Goal: Task Accomplishment & Management: Manage account settings

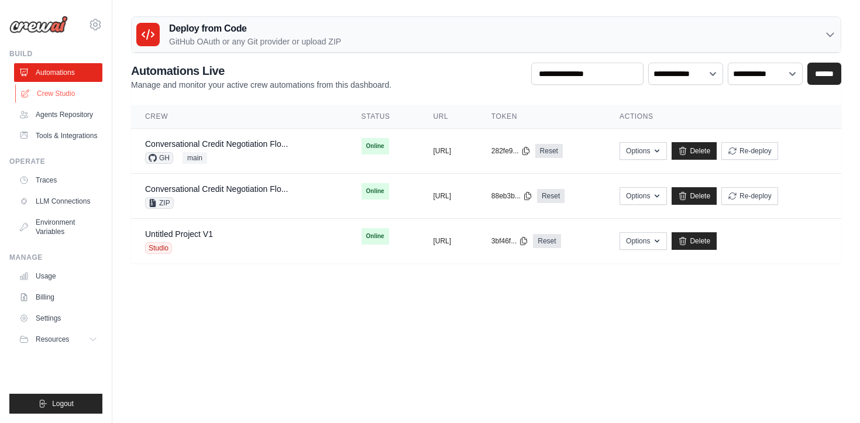
click at [57, 89] on link "Crew Studio" at bounding box center [59, 93] width 88 height 19
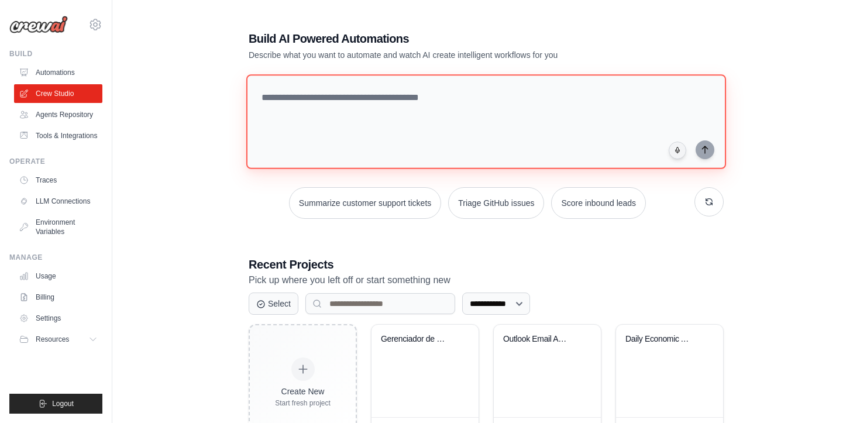
click at [373, 164] on textarea at bounding box center [486, 121] width 480 height 95
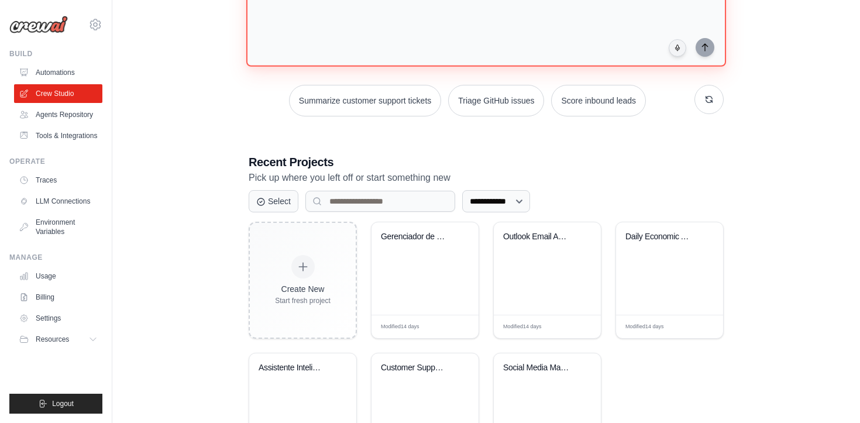
scroll to position [103, 0]
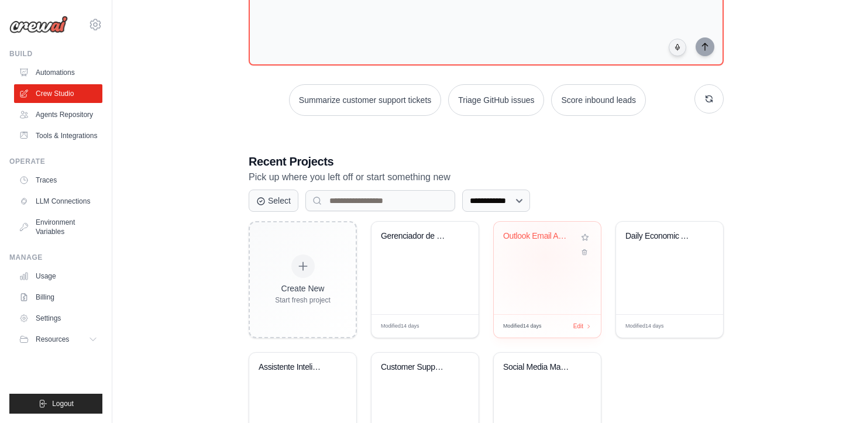
click at [546, 257] on div "Outlook Email Analysis and Response..." at bounding box center [547, 268] width 107 height 92
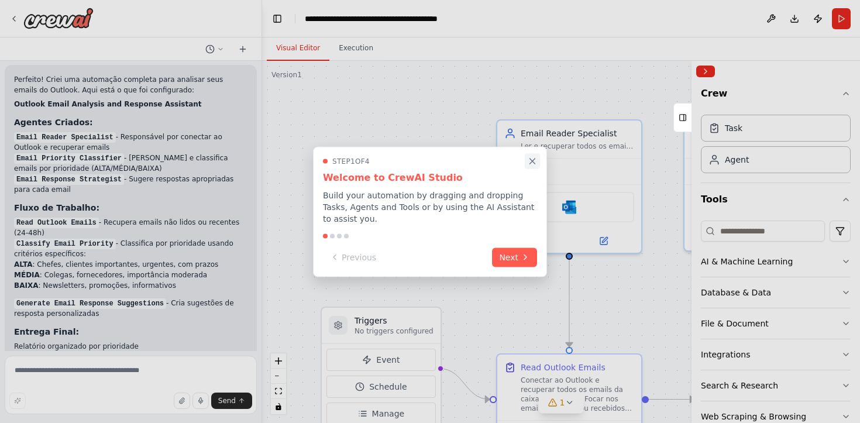
click at [530, 161] on icon "Close walkthrough" at bounding box center [532, 161] width 11 height 11
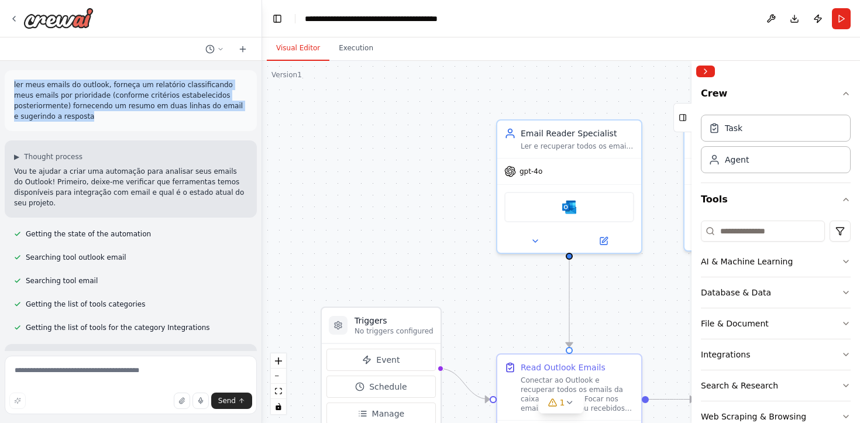
drag, startPoint x: 104, startPoint y: 117, endPoint x: 15, endPoint y: 84, distance: 95.6
click at [15, 84] on p "ler meus emails do outlook, forneça um relatório classificando meus emails por …" at bounding box center [131, 101] width 234 height 42
copy p "ler meus emails do outlook, forneça um relatório classificando meus emails por …"
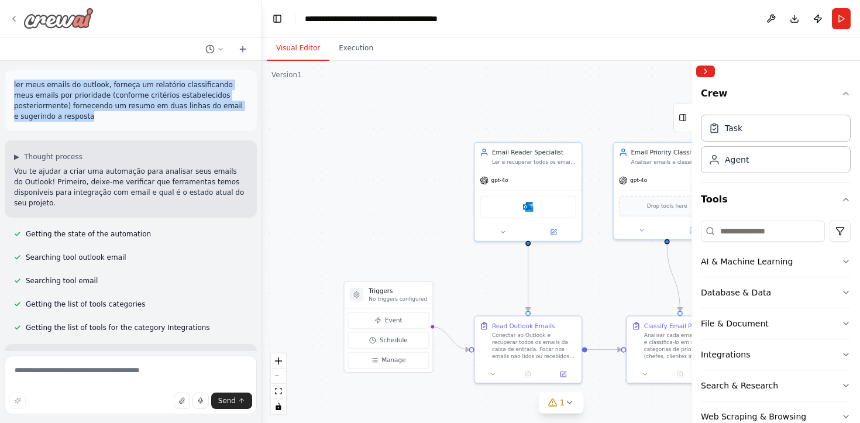
click at [60, 16] on img at bounding box center [58, 18] width 70 height 21
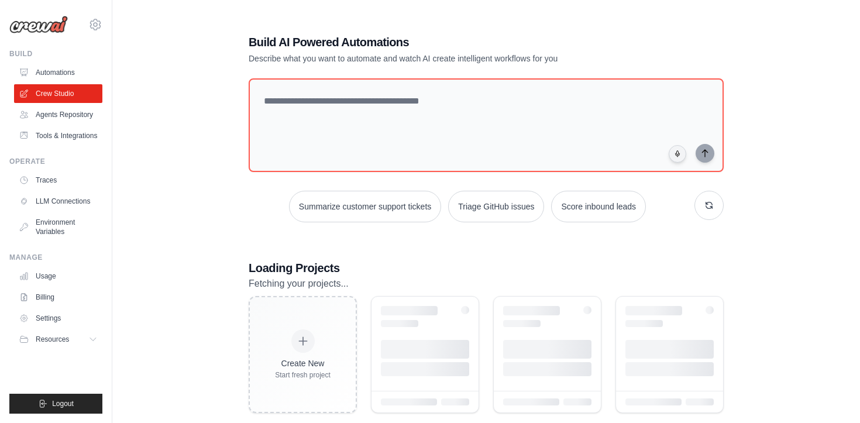
scroll to position [23, 0]
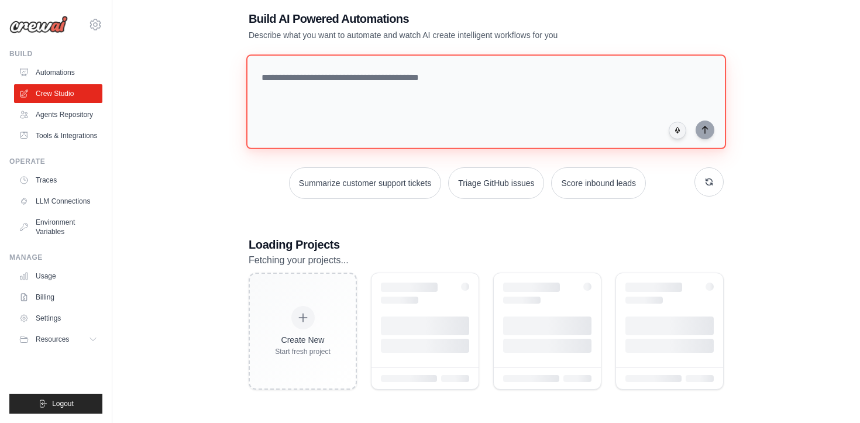
click at [424, 109] on textarea at bounding box center [486, 101] width 480 height 95
paste textarea "**********"
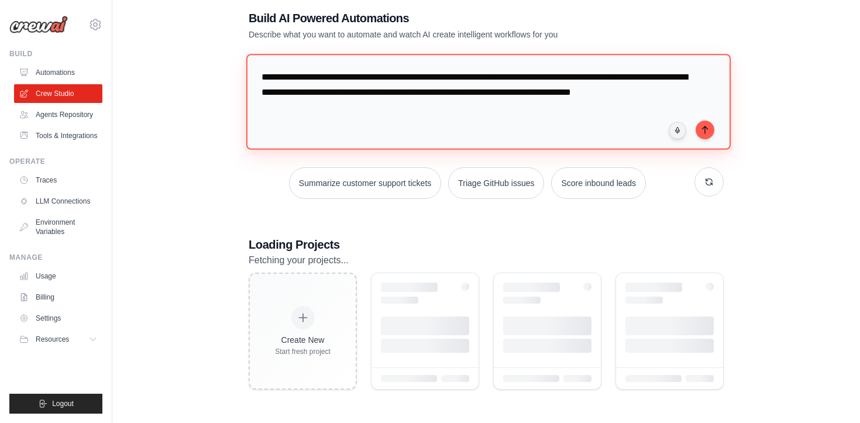
drag, startPoint x: 643, startPoint y: 80, endPoint x: 421, endPoint y: 89, distance: 222.0
click at [421, 89] on textarea "**********" at bounding box center [488, 101] width 485 height 95
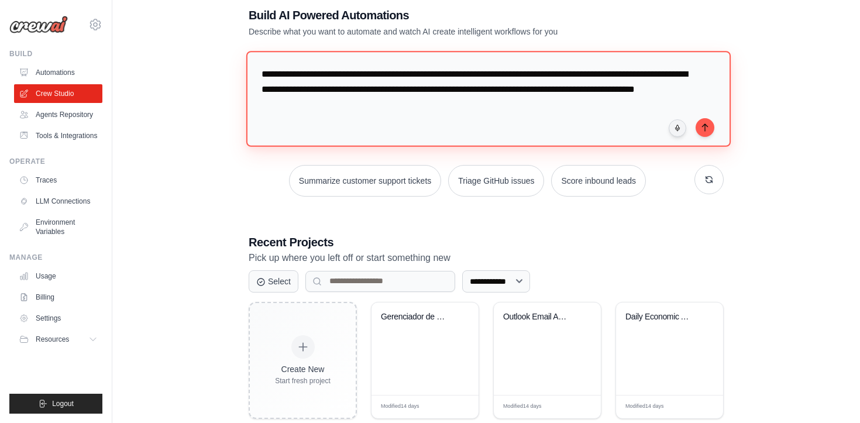
scroll to position [20, 0]
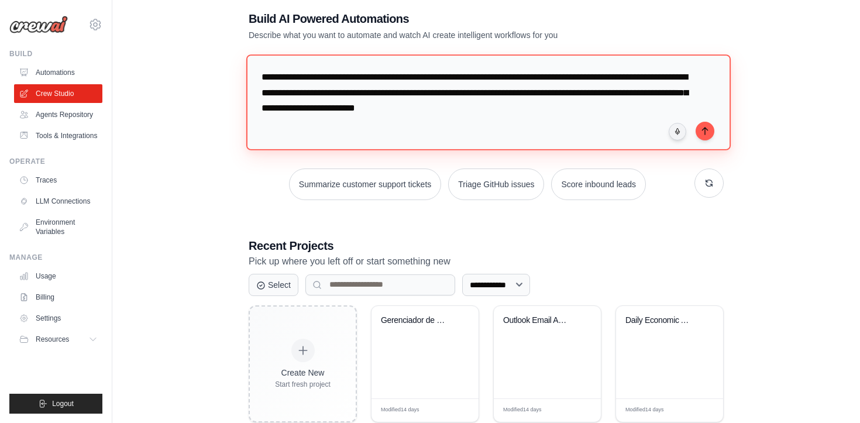
click at [567, 112] on textarea "**********" at bounding box center [488, 101] width 485 height 95
type textarea "**********"
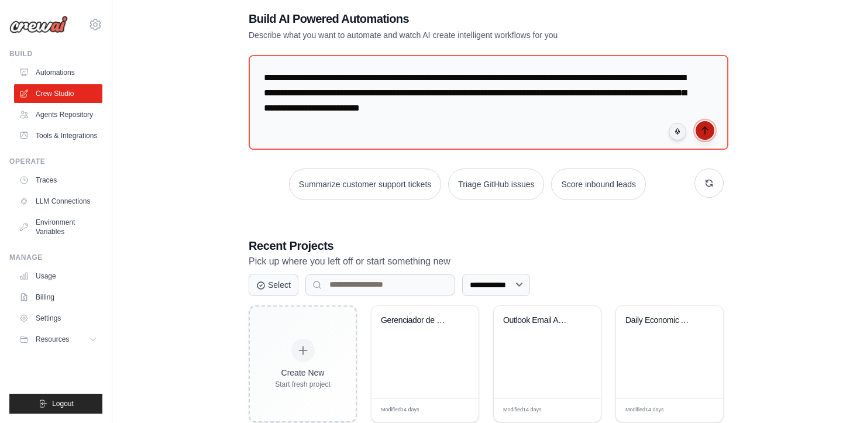
click at [703, 131] on icon "submit" at bounding box center [705, 130] width 9 height 9
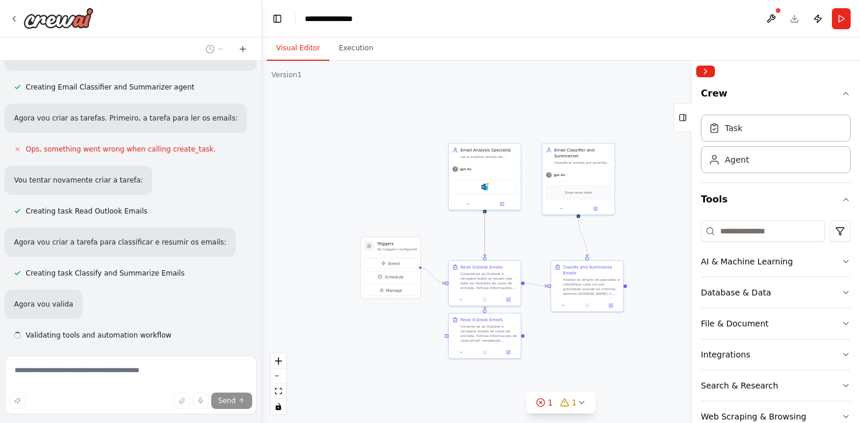
scroll to position [619, 0]
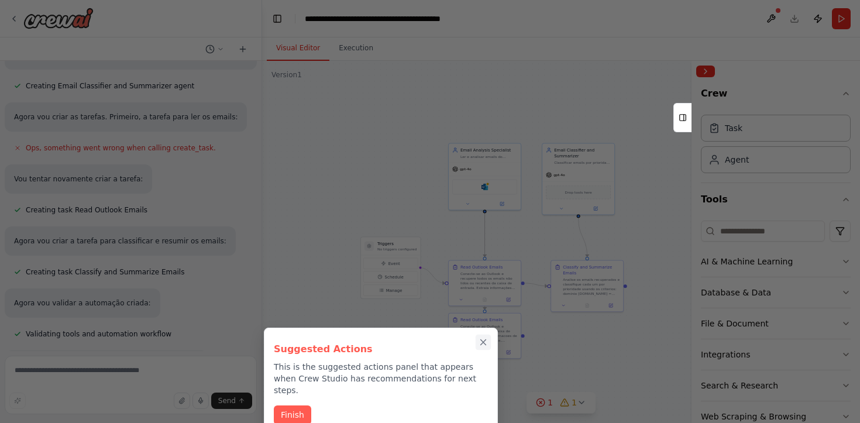
click at [481, 344] on icon "Close walkthrough" at bounding box center [483, 342] width 5 height 5
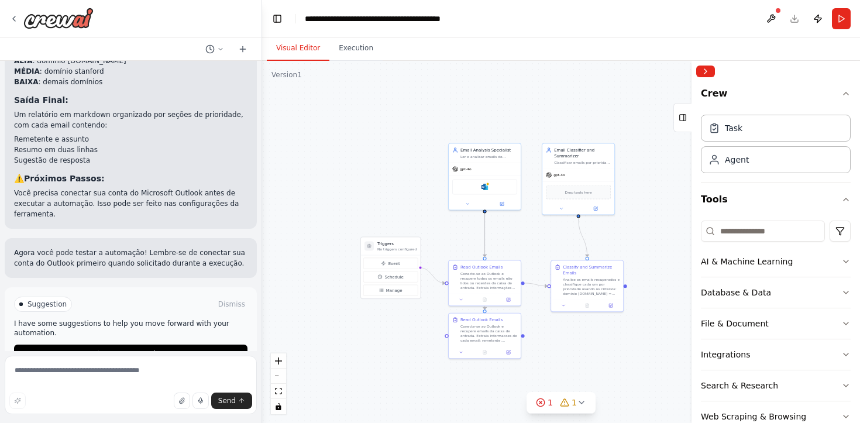
scroll to position [1200, 0]
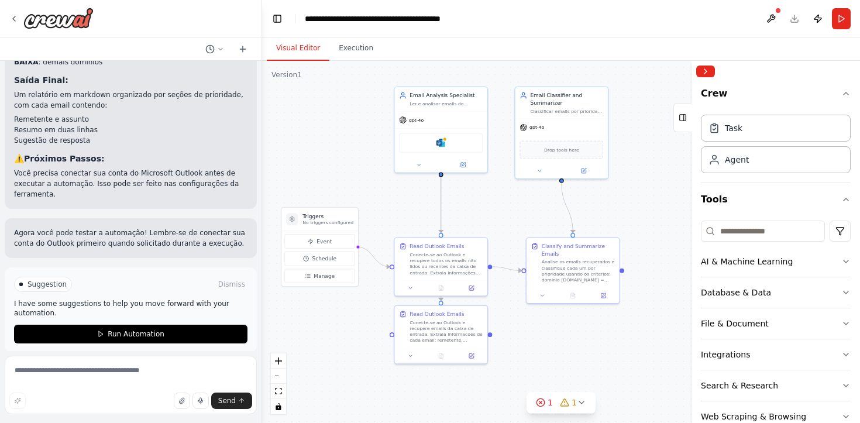
drag, startPoint x: 411, startPoint y: 215, endPoint x: 345, endPoint y: 178, distance: 75.7
click at [345, 178] on div ".deletable-edge-delete-btn { width: 20px; height: 20px; border: 0px solid #ffff…" at bounding box center [561, 242] width 598 height 362
click at [311, 239] on icon at bounding box center [311, 241] width 6 height 6
click at [311, 239] on icon at bounding box center [311, 241] width 5 height 5
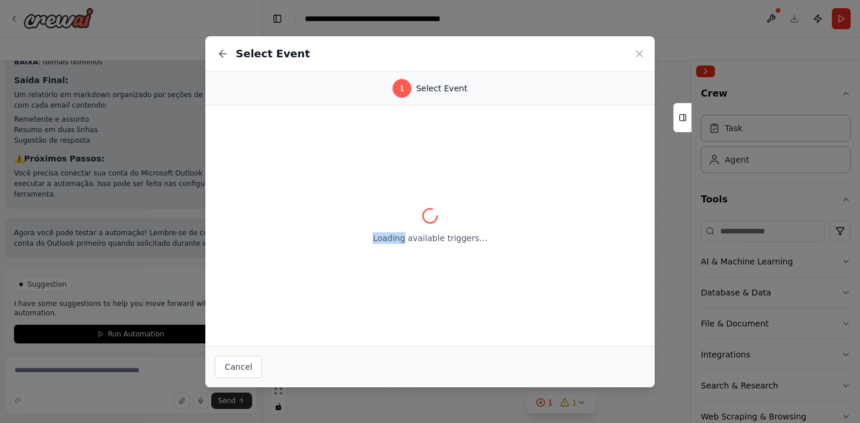
click at [311, 239] on div "Loading available triggers..." at bounding box center [429, 225] width 449 height 241
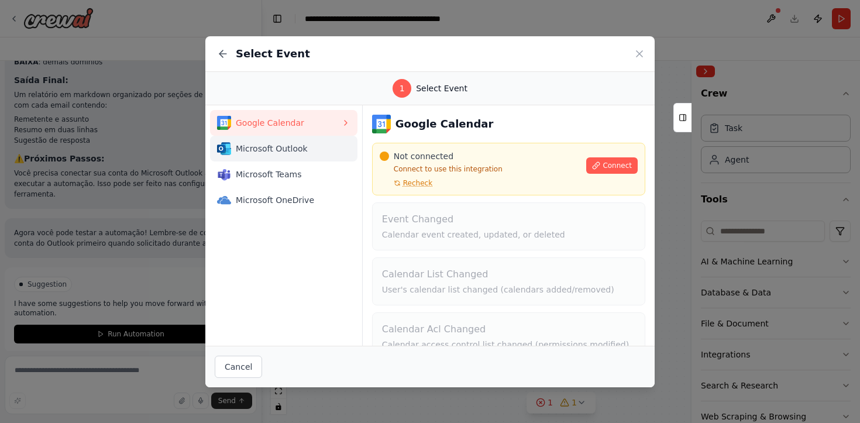
click at [293, 145] on span "Microsoft Outlook" at bounding box center [288, 149] width 105 height 12
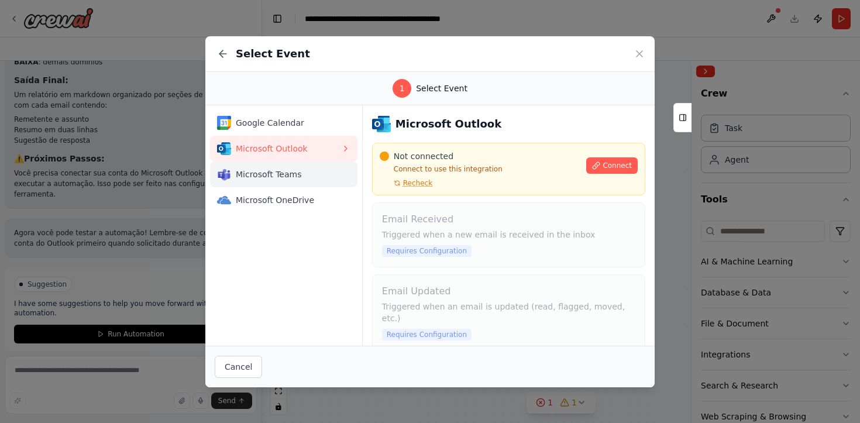
click at [265, 167] on div "Microsoft Teams" at bounding box center [279, 174] width 124 height 14
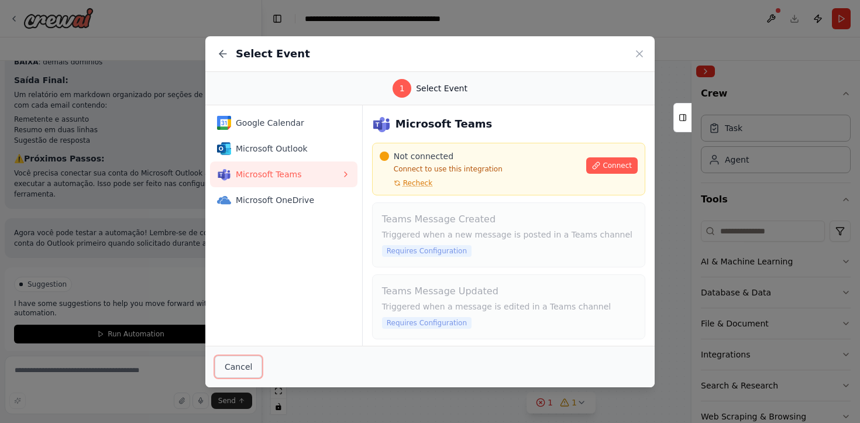
click at [232, 365] on button "Cancel" at bounding box center [238, 367] width 47 height 22
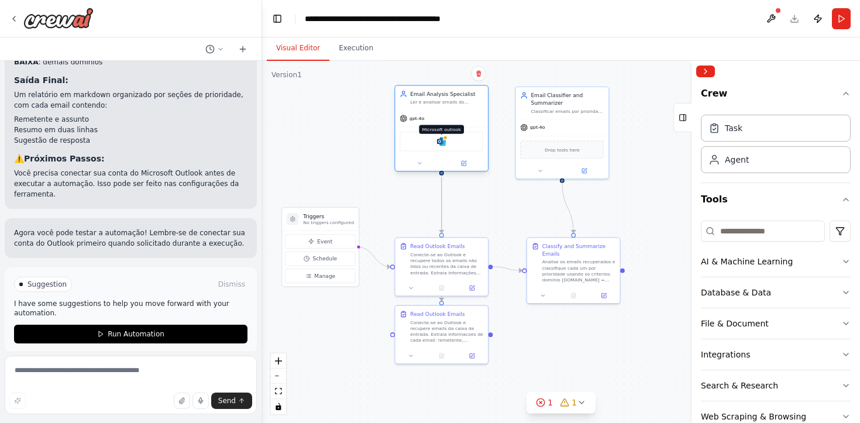
click at [441, 143] on img at bounding box center [441, 141] width 9 height 9
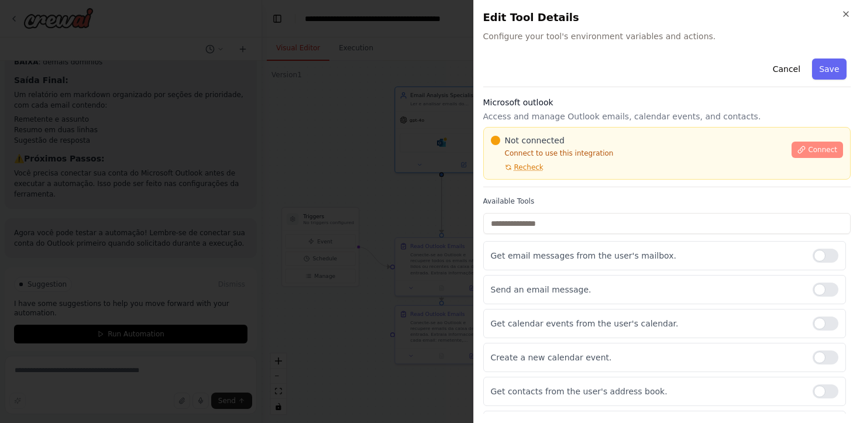
click at [817, 152] on span "Connect" at bounding box center [822, 149] width 29 height 9
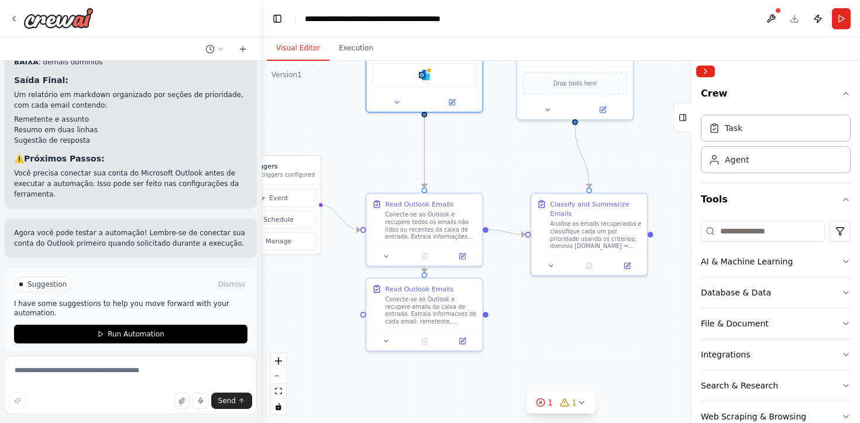
drag, startPoint x: 411, startPoint y: 204, endPoint x: 377, endPoint y: 169, distance: 48.4
click at [377, 169] on div ".deletable-edge-delete-btn { width: 20px; height: 20px; border: 0px solid #ffff…" at bounding box center [561, 242] width 598 height 362
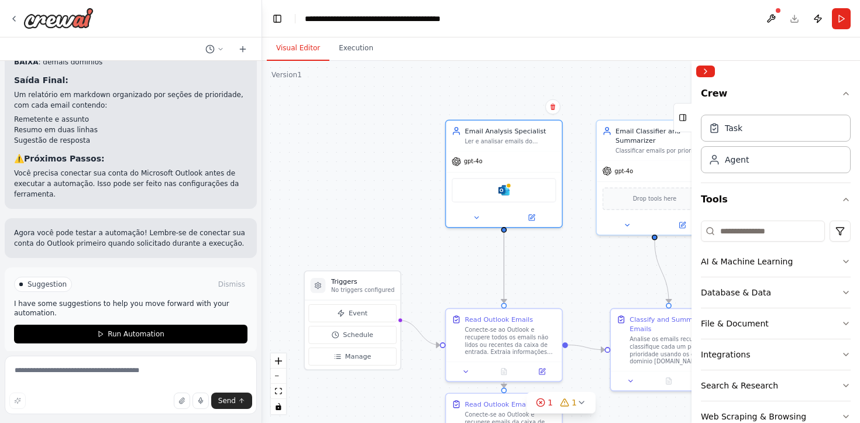
drag, startPoint x: 378, startPoint y: 169, endPoint x: 468, endPoint y: 312, distance: 168.9
click at [468, 312] on div ".deletable-edge-delete-btn { width: 20px; height: 20px; border: 0px solid #ffff…" at bounding box center [561, 242] width 598 height 362
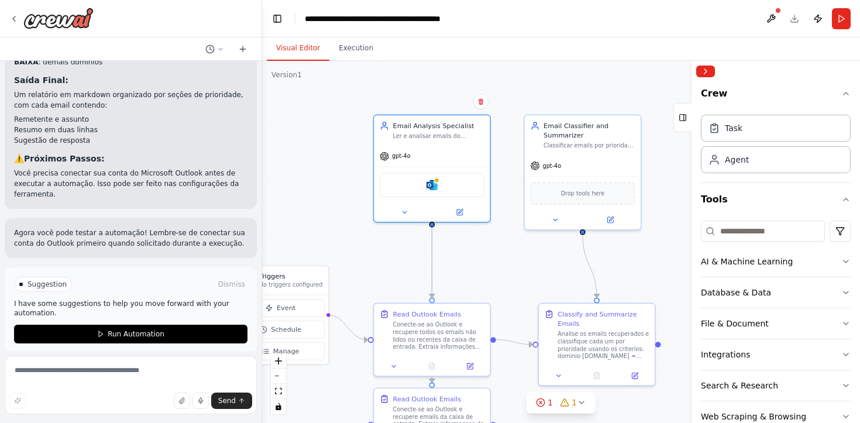
drag, startPoint x: 468, startPoint y: 312, endPoint x: 385, endPoint y: 279, distance: 89.3
click at [384, 279] on div ".deletable-edge-delete-btn { width: 20px; height: 20px; border: 0px solid #ffff…" at bounding box center [561, 242] width 598 height 362
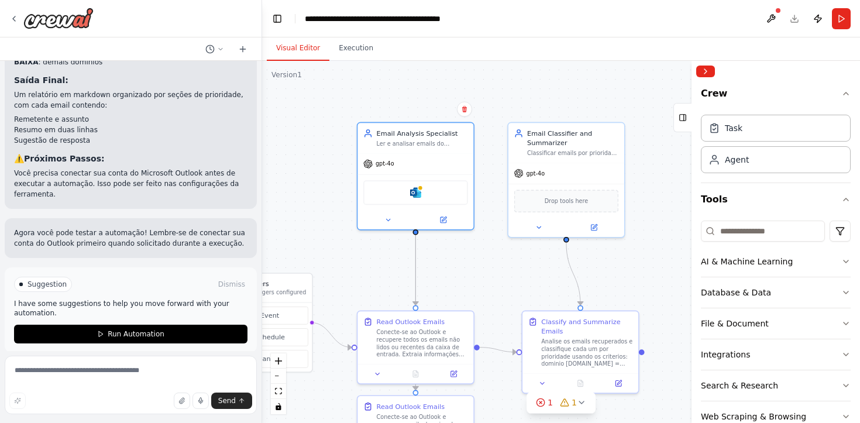
drag, startPoint x: 385, startPoint y: 279, endPoint x: 372, endPoint y: 287, distance: 15.5
click at [372, 287] on div ".deletable-edge-delete-btn { width: 20px; height: 20px; border: 0px solid #ffff…" at bounding box center [561, 242] width 598 height 362
click at [571, 205] on div "Drop tools here" at bounding box center [566, 199] width 105 height 23
click at [556, 151] on div "Classificar emails por prioridade baseado nos critérios específicos (approachte…" at bounding box center [572, 151] width 91 height 8
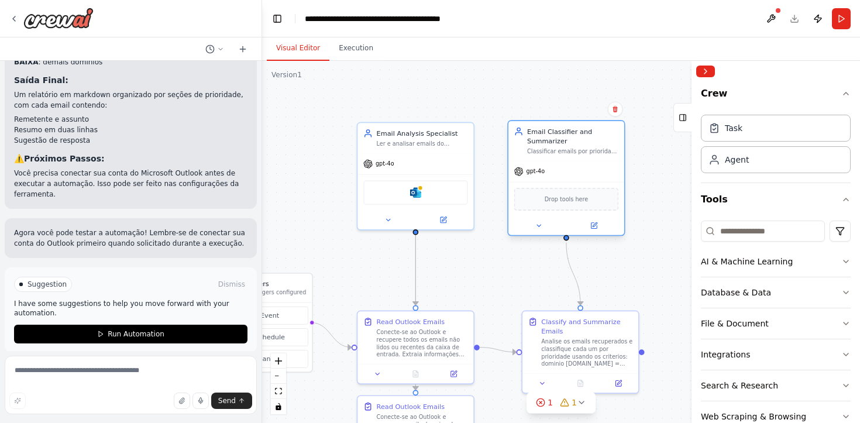
click at [556, 151] on div "Classificar emails por prioridade baseado nos critérios específicos (approachte…" at bounding box center [572, 151] width 91 height 8
click at [551, 138] on div "Email Classifier and Summarizer" at bounding box center [572, 136] width 91 height 19
click at [543, 142] on div "Email Classifier and Summarizer" at bounding box center [572, 136] width 91 height 19
click at [592, 231] on div at bounding box center [567, 226] width 116 height 19
click at [538, 225] on icon at bounding box center [539, 226] width 4 height 2
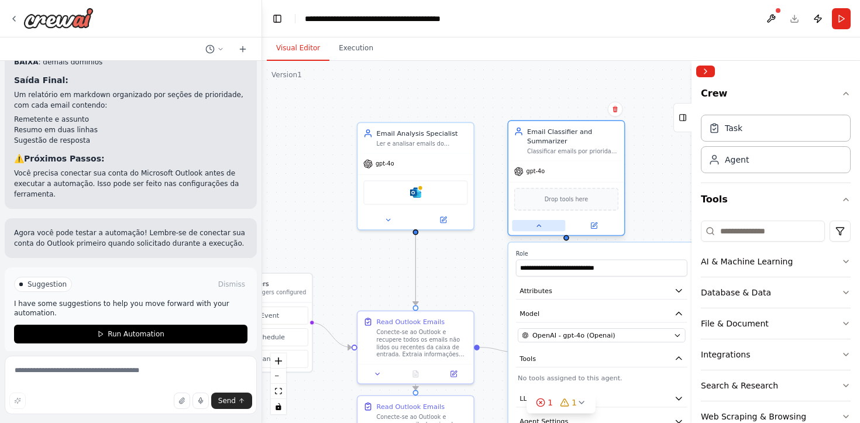
click at [538, 225] on icon at bounding box center [539, 226] width 4 height 2
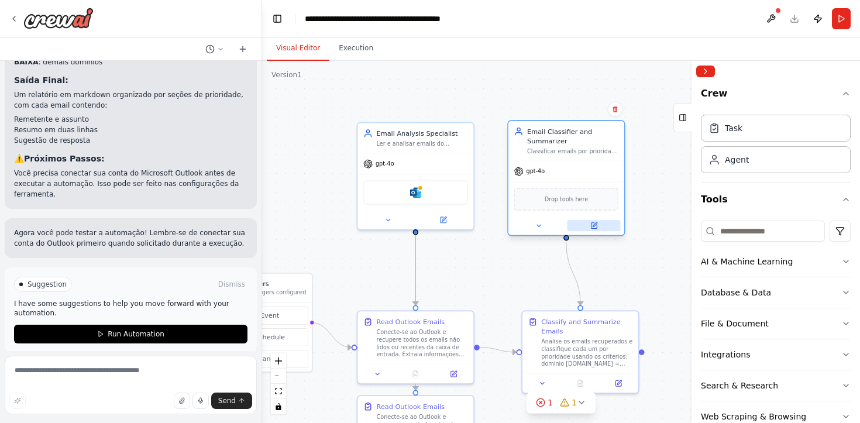
click at [593, 225] on icon at bounding box center [595, 224] width 5 height 5
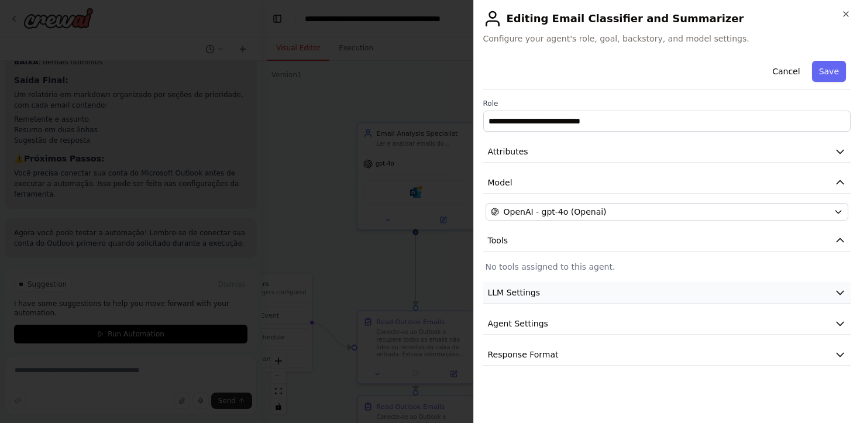
click at [550, 291] on button "LLM Settings" at bounding box center [667, 293] width 368 height 22
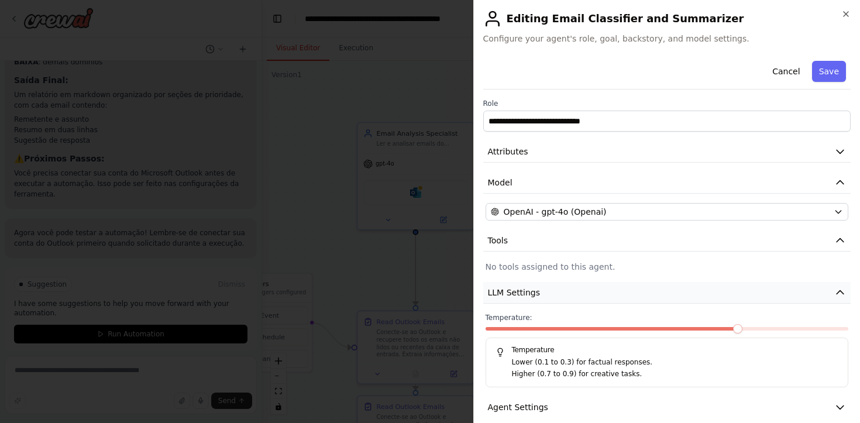
scroll to position [45, 0]
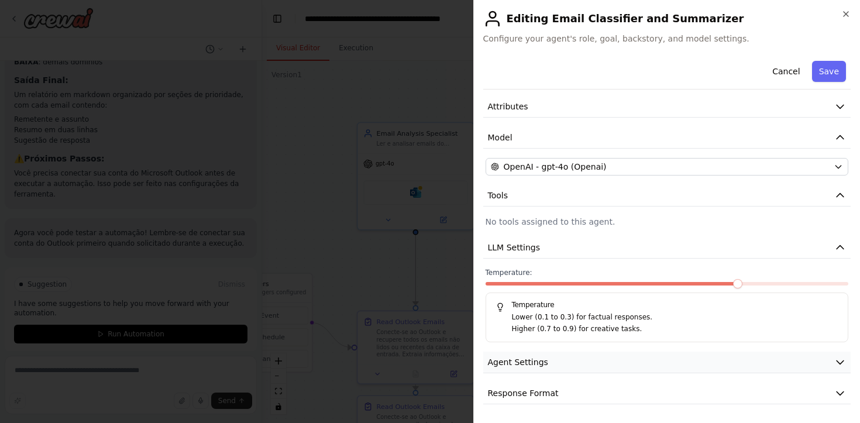
click at [540, 372] on button "Agent Settings" at bounding box center [667, 363] width 368 height 22
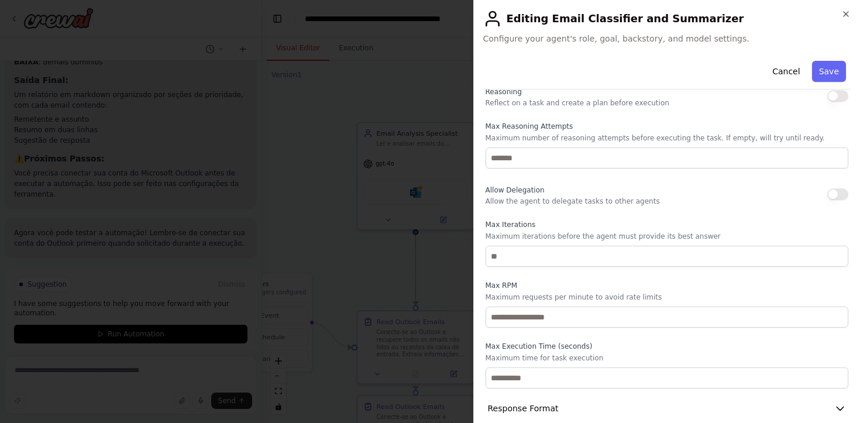
scroll to position [359, 0]
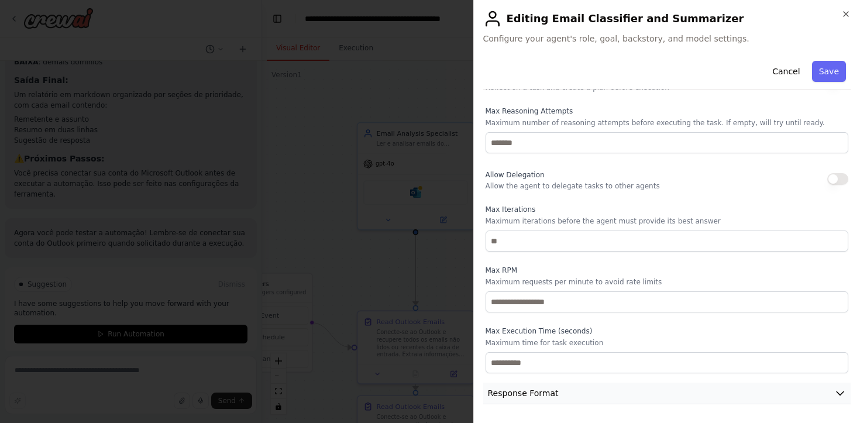
click at [527, 392] on span "Response Format" at bounding box center [523, 393] width 71 height 12
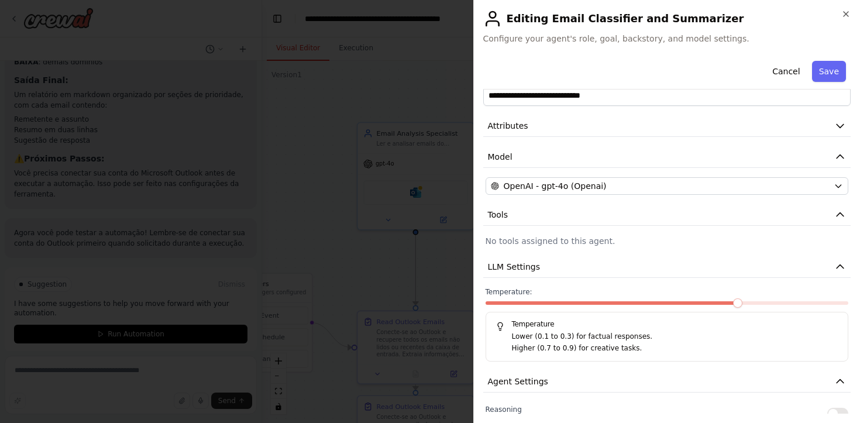
scroll to position [0, 0]
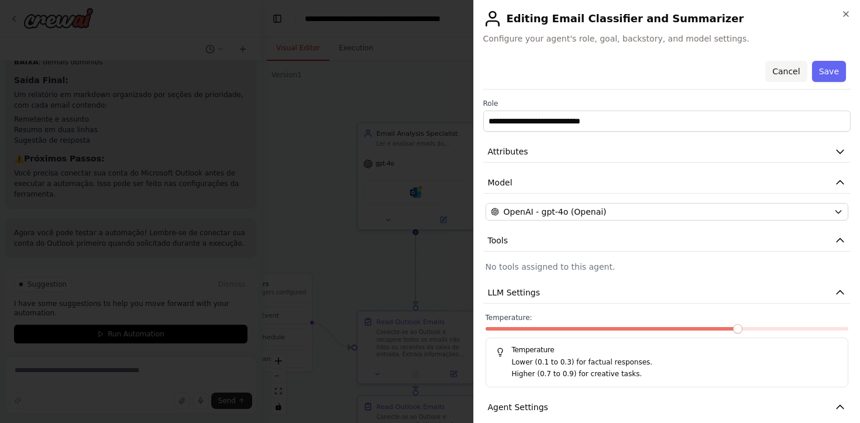
click at [792, 69] on button "Cancel" at bounding box center [786, 71] width 42 height 21
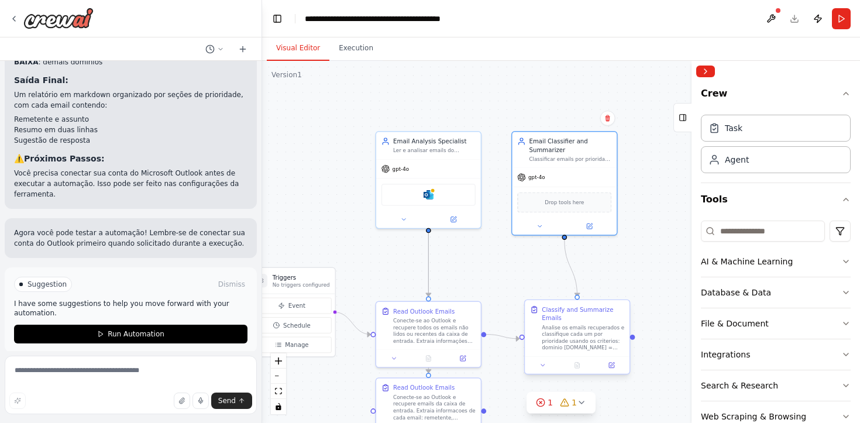
click at [562, 340] on div "Analise os emails recuperados e classifique cada um por prioridade usando os cr…" at bounding box center [583, 337] width 83 height 27
click at [610, 365] on icon at bounding box center [611, 365] width 5 height 5
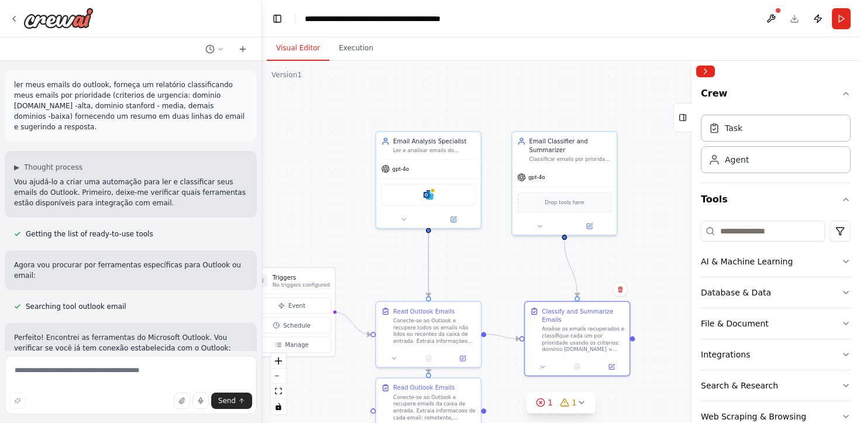
drag, startPoint x: 93, startPoint y: 127, endPoint x: 6, endPoint y: 88, distance: 95.6
click at [6, 88] on div "ler meus emails do outlook, forneça um relatório classificando meus emails por …" at bounding box center [131, 105] width 252 height 71
copy p "ler meus emails do outlook, forneça um relatório classificando meus emails por …"
click at [61, 23] on img at bounding box center [58, 18] width 70 height 21
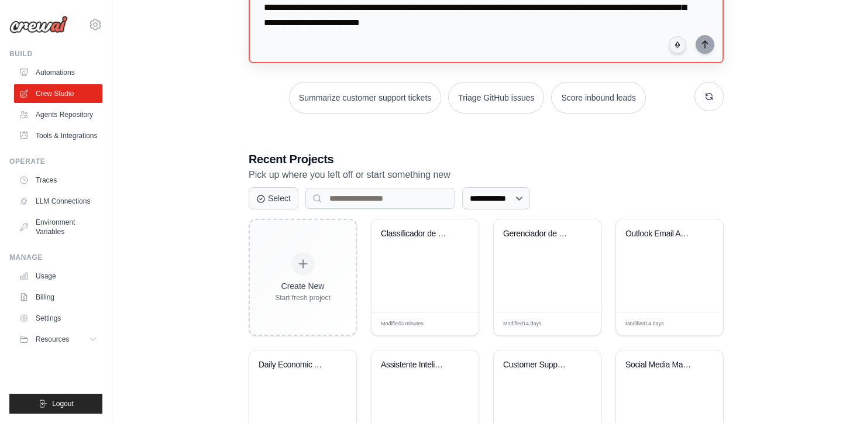
scroll to position [146, 0]
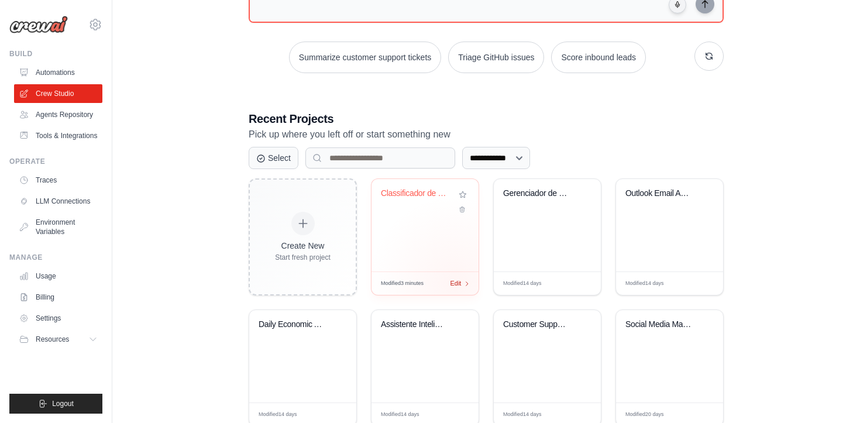
click at [455, 283] on span "Edit" at bounding box center [455, 284] width 11 height 10
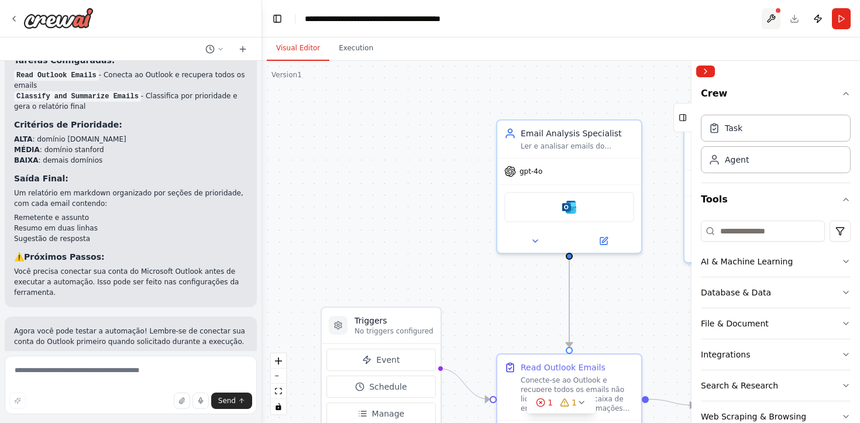
scroll to position [1105, 0]
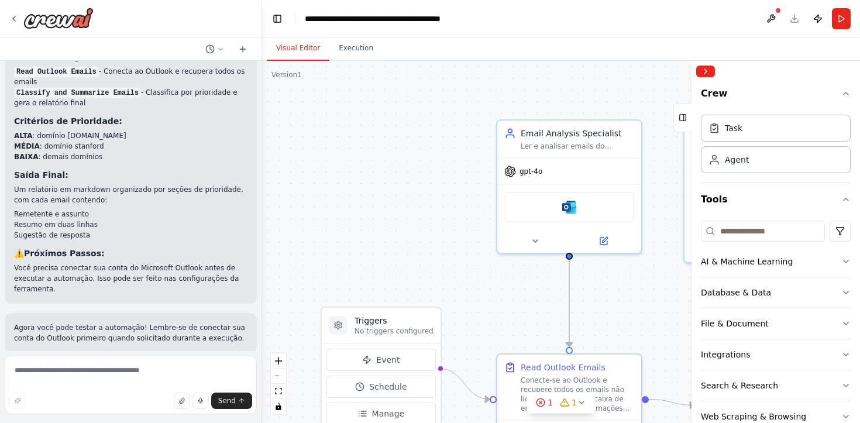
click at [794, 50] on div "Visual Editor Execution" at bounding box center [561, 48] width 598 height 23
click at [816, 23] on button "Publish" at bounding box center [818, 18] width 19 height 21
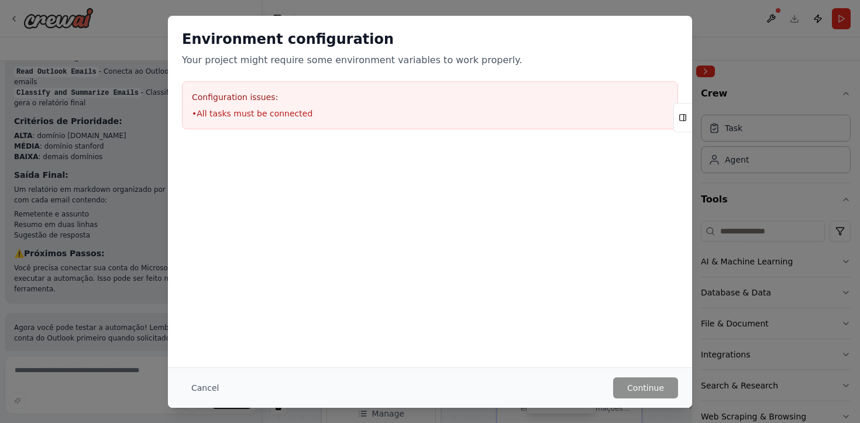
click at [275, 99] on h3 "Configuration issues:" at bounding box center [430, 97] width 476 height 12
click at [198, 391] on button "Cancel" at bounding box center [205, 387] width 46 height 21
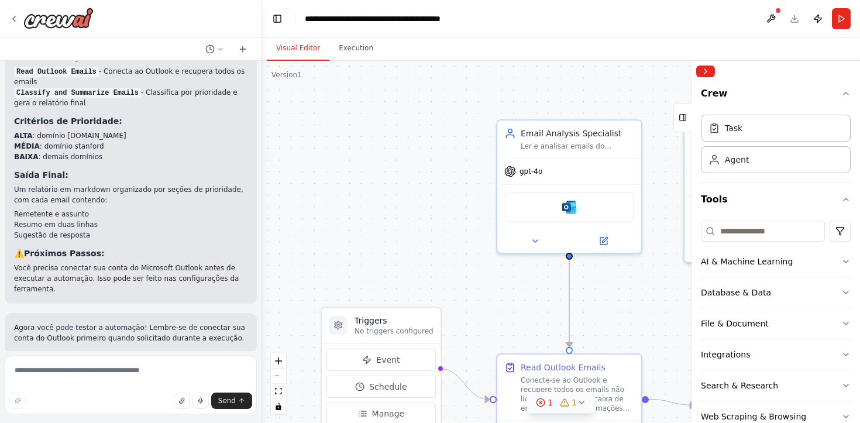
click at [547, 407] on div "1" at bounding box center [544, 403] width 17 height 12
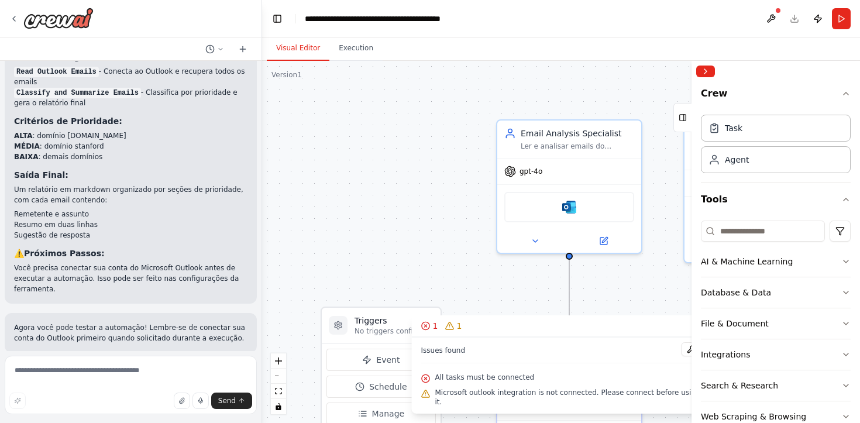
click at [533, 384] on div "All tasks must be connected" at bounding box center [561, 377] width 280 height 15
click at [844, 93] on icon "button" at bounding box center [846, 93] width 9 height 9
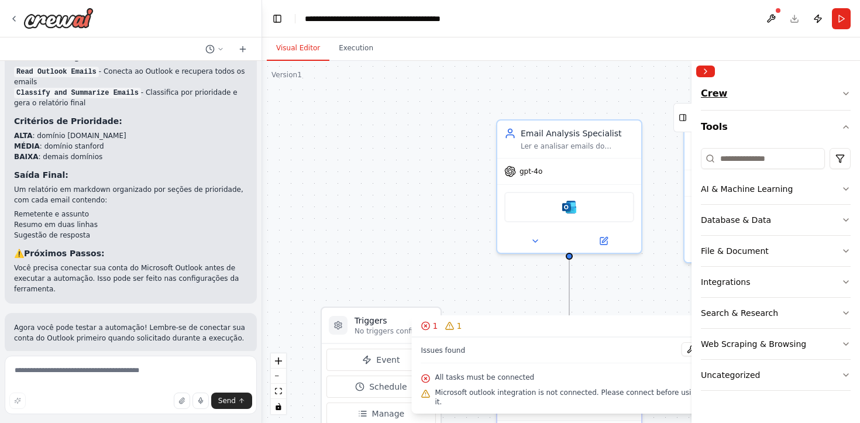
click at [844, 93] on icon "button" at bounding box center [846, 93] width 5 height 2
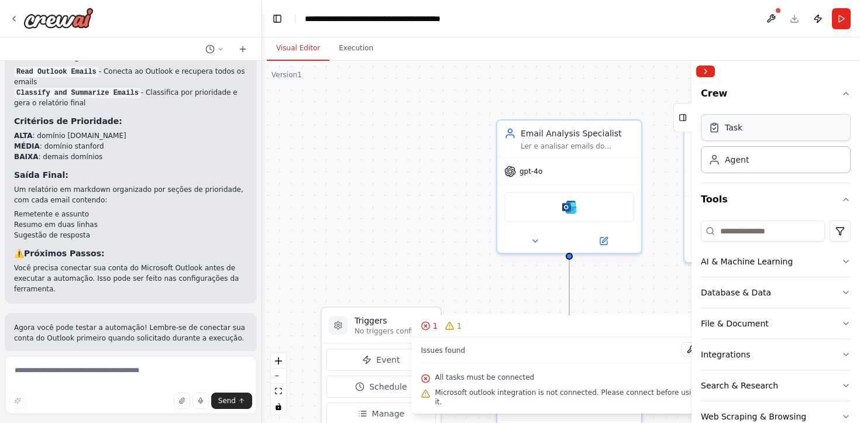
click at [771, 126] on div "Task" at bounding box center [776, 127] width 150 height 27
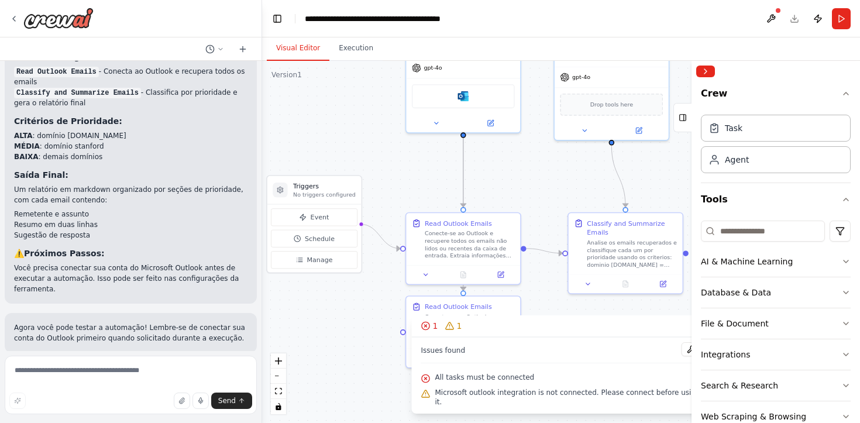
drag, startPoint x: 451, startPoint y: 220, endPoint x: 370, endPoint y: 108, distance: 138.0
click at [370, 108] on div ".deletable-edge-delete-btn { width: 20px; height: 20px; border: 0px solid #ffff…" at bounding box center [561, 242] width 598 height 362
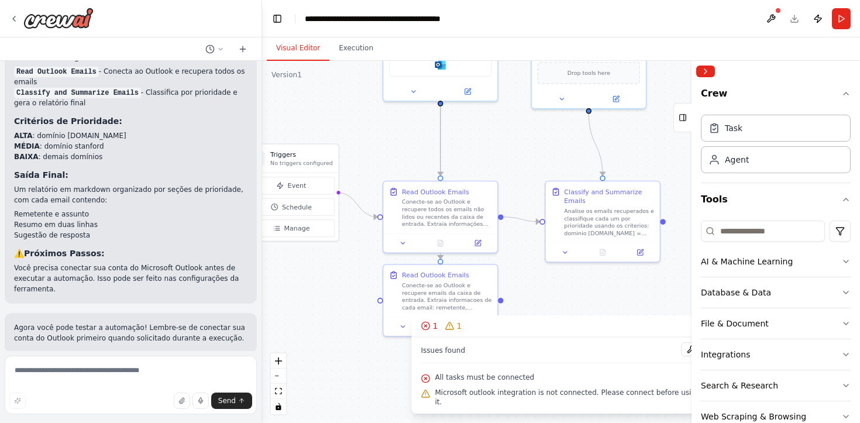
drag, startPoint x: 370, startPoint y: 108, endPoint x: 347, endPoint y: 75, distance: 40.3
click at [347, 75] on div ".deletable-edge-delete-btn { width: 20px; height: 20px; border: 0px solid #ffff…" at bounding box center [561, 242] width 598 height 362
click at [683, 118] on icon at bounding box center [683, 117] width 8 height 19
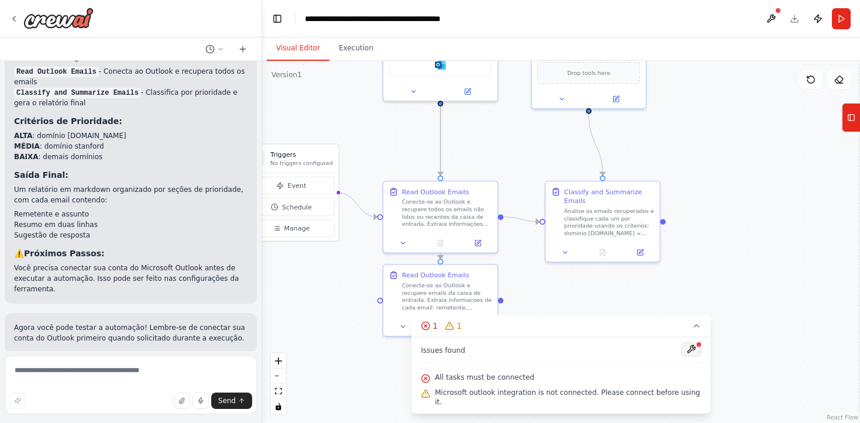
click at [689, 356] on button at bounding box center [692, 349] width 20 height 14
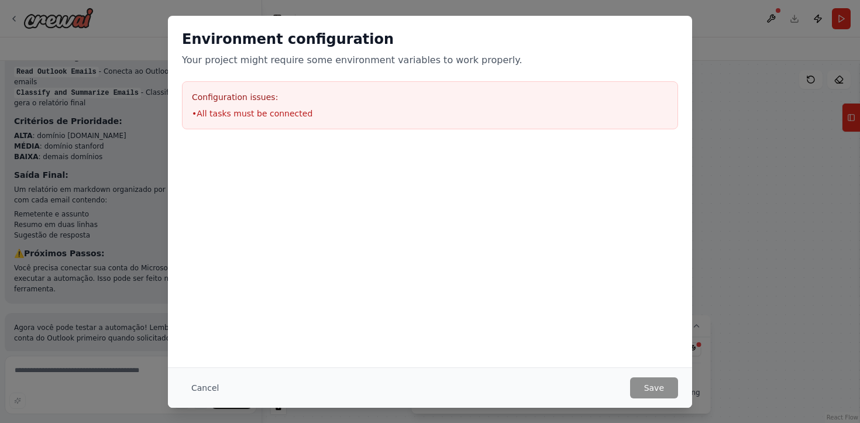
click at [265, 110] on li "• All tasks must be connected" at bounding box center [430, 114] width 476 height 12
click at [196, 386] on button "Cancel" at bounding box center [205, 387] width 46 height 21
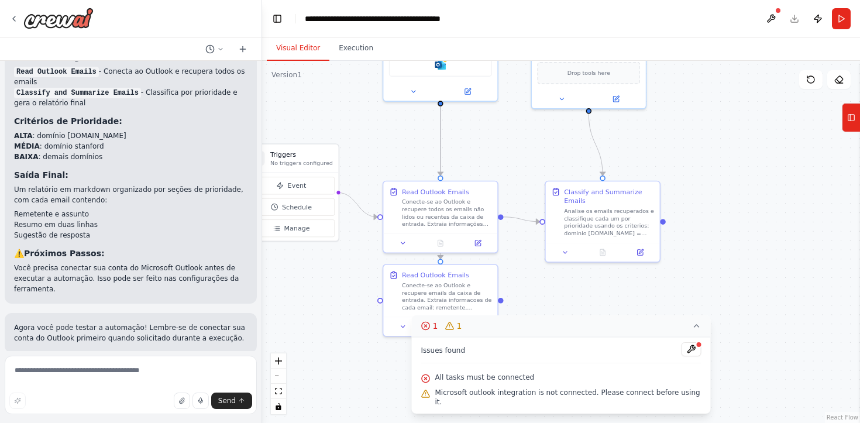
click at [699, 337] on button "1 1" at bounding box center [561, 326] width 299 height 22
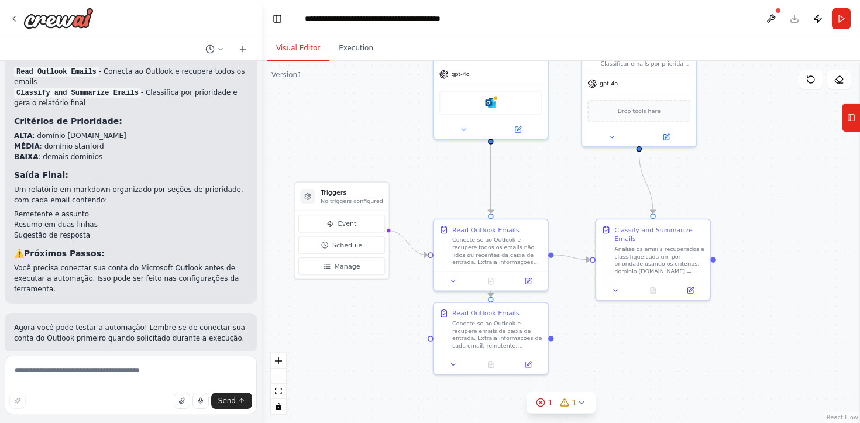
drag, startPoint x: 664, startPoint y: 314, endPoint x: 713, endPoint y: 348, distance: 59.3
click at [713, 349] on div ".deletable-edge-delete-btn { width: 20px; height: 20px; border: 0px solid #ffff…" at bounding box center [561, 242] width 598 height 362
click at [18, 20] on icon at bounding box center [13, 18] width 9 height 9
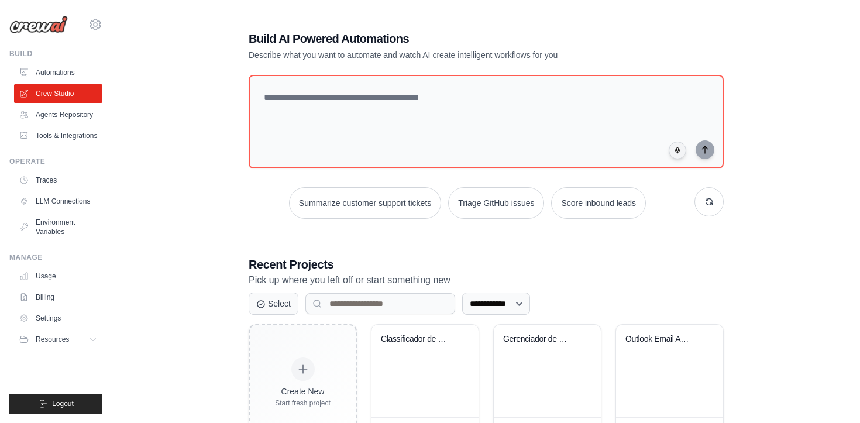
scroll to position [146, 0]
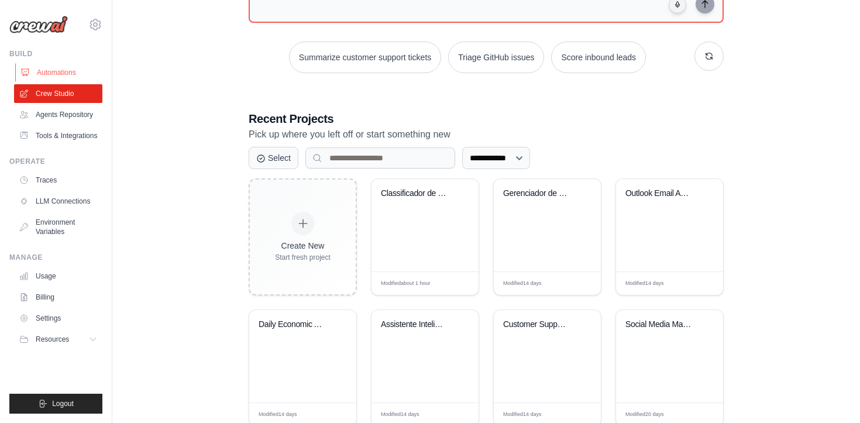
click at [39, 71] on link "Automations" at bounding box center [59, 72] width 88 height 19
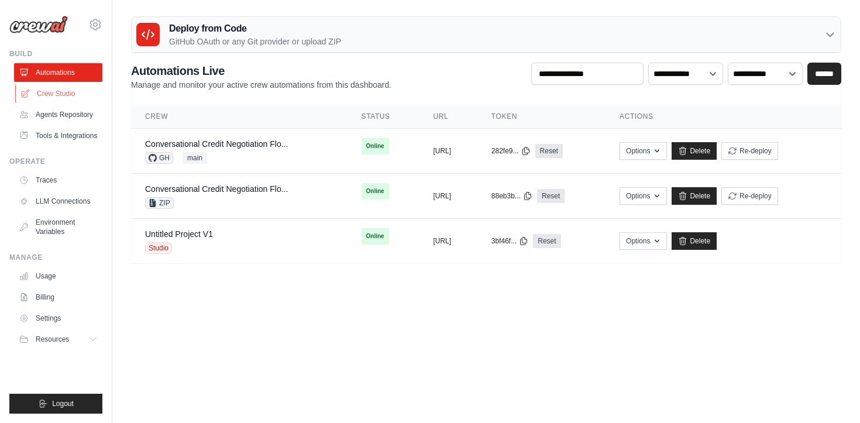
click at [53, 100] on link "Crew Studio" at bounding box center [59, 93] width 88 height 19
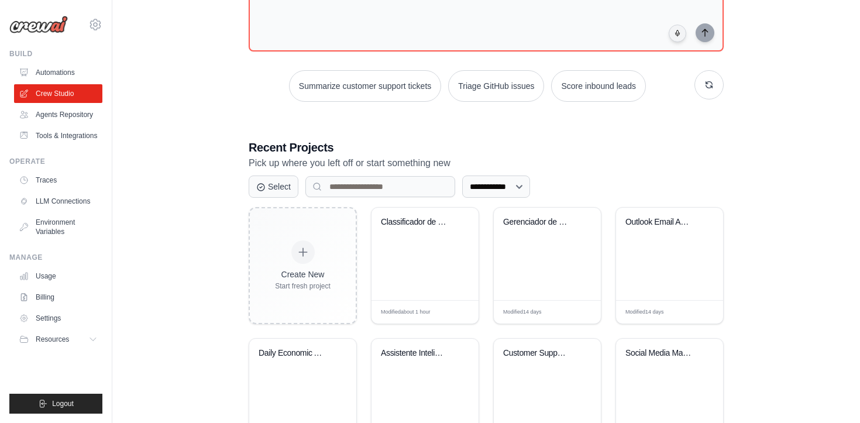
scroll to position [116, 0]
click at [523, 265] on div "Gerenciador de Emails Outlook" at bounding box center [547, 255] width 107 height 92
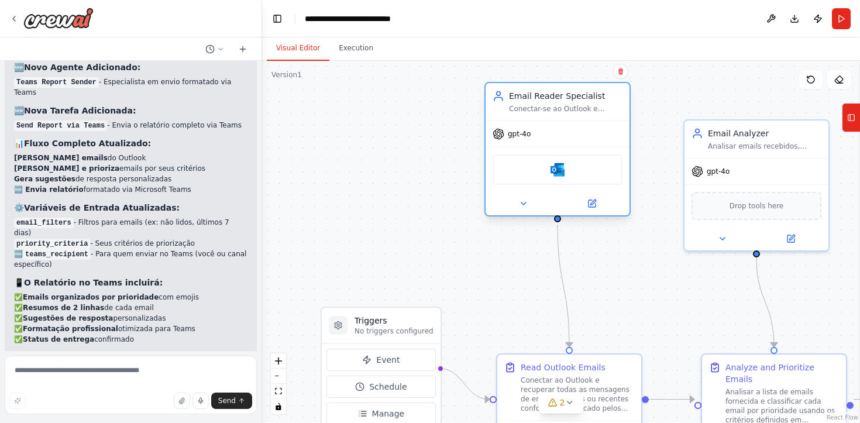
drag, startPoint x: 506, startPoint y: 253, endPoint x: 489, endPoint y: 211, distance: 45.1
click at [489, 212] on div "Email Reader Specialist Conectar-se ao Outlook e recuperar mensagens de email d…" at bounding box center [558, 151] width 146 height 135
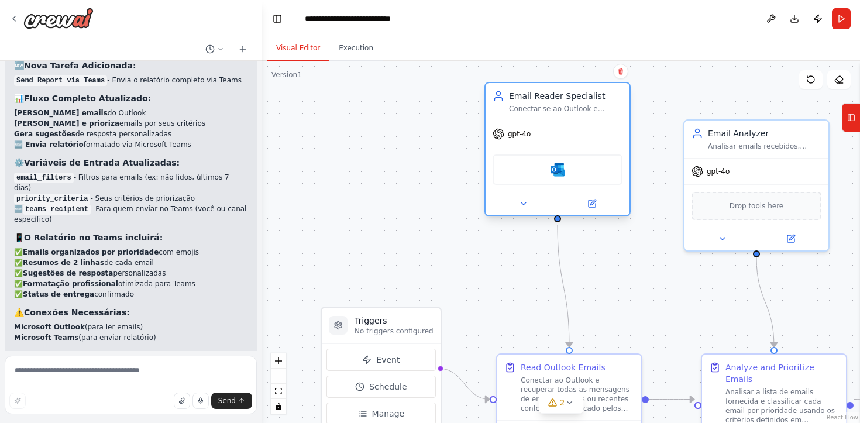
scroll to position [1928, 0]
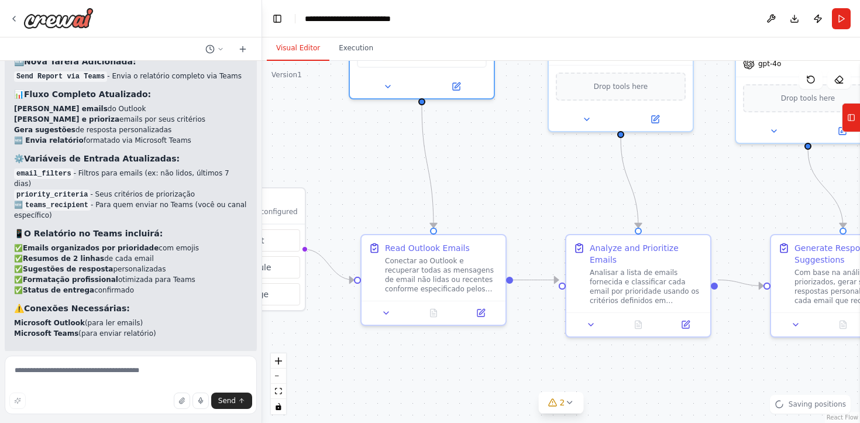
drag, startPoint x: 468, startPoint y: 246, endPoint x: 332, endPoint y: 127, distance: 180.4
click at [332, 127] on div ".deletable-edge-delete-btn { width: 20px; height: 20px; border: 0px solid #ffff…" at bounding box center [561, 242] width 598 height 362
click at [820, 22] on button "Publish" at bounding box center [818, 18] width 19 height 21
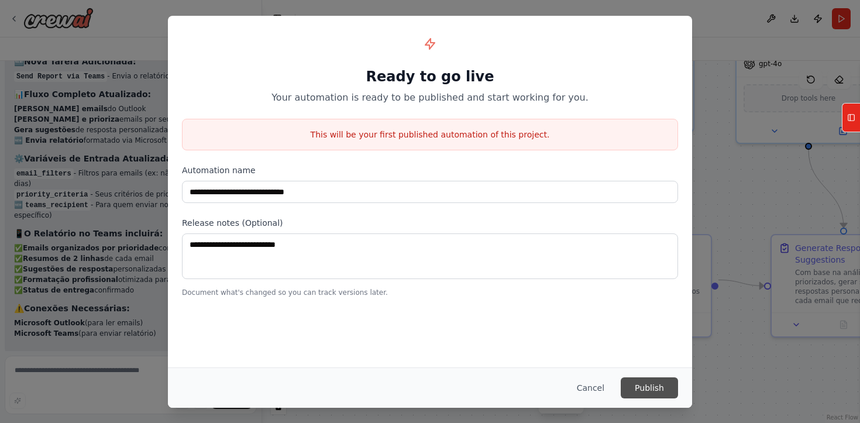
click at [649, 390] on button "Publish" at bounding box center [649, 387] width 57 height 21
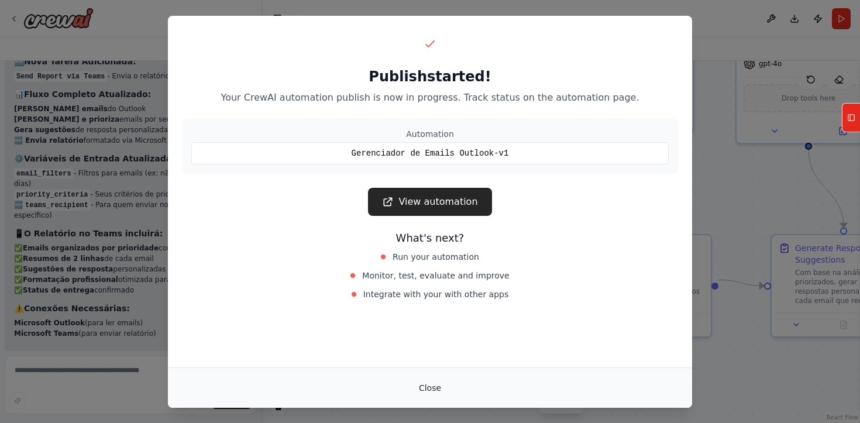
click at [423, 385] on button "Close" at bounding box center [430, 387] width 41 height 21
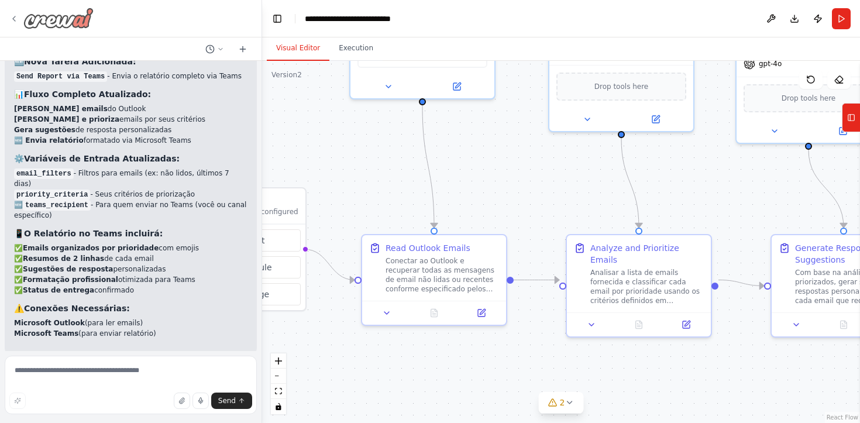
click at [60, 9] on img at bounding box center [58, 18] width 70 height 21
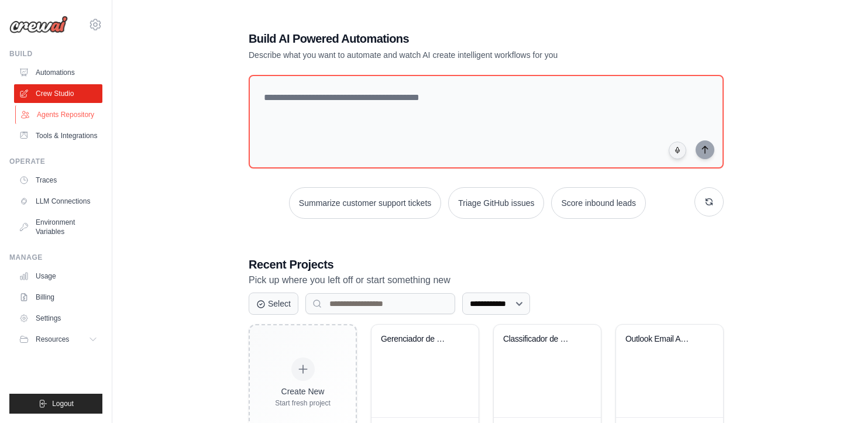
click at [61, 115] on link "Agents Repository" at bounding box center [59, 114] width 88 height 19
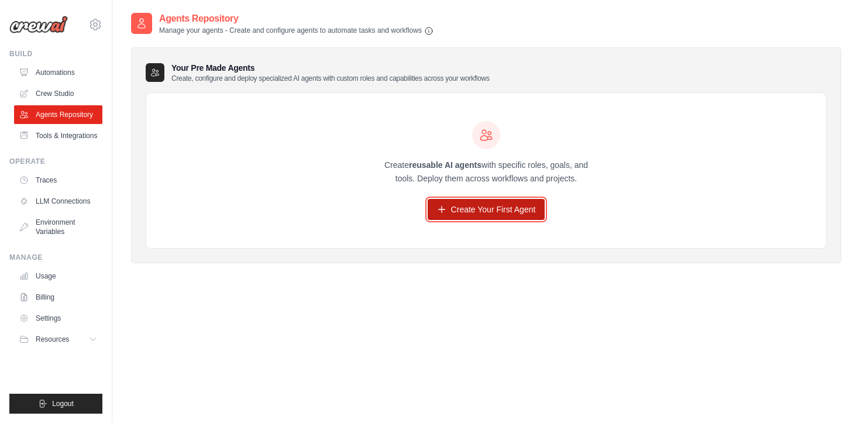
click at [451, 217] on link "Create Your First Agent" at bounding box center [487, 209] width 118 height 21
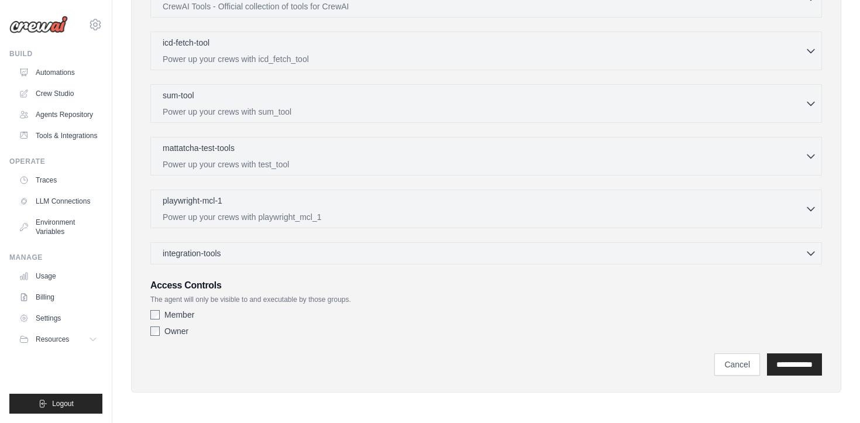
scroll to position [332, 0]
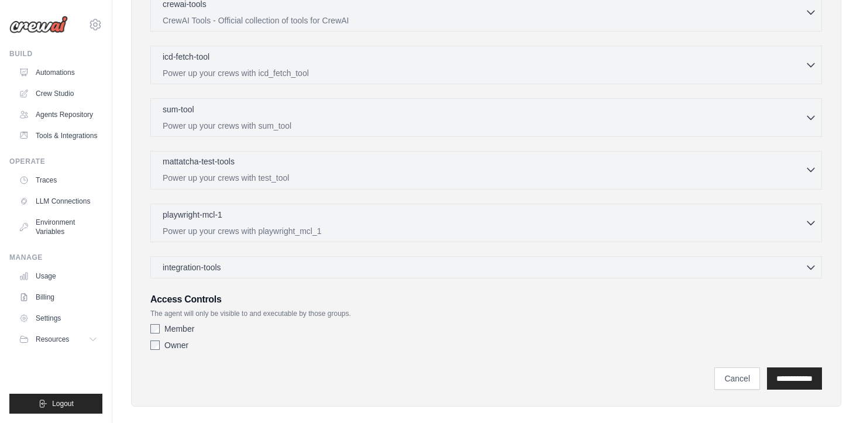
click at [415, 178] on p "Power up your crews with test_tool" at bounding box center [484, 178] width 643 height 12
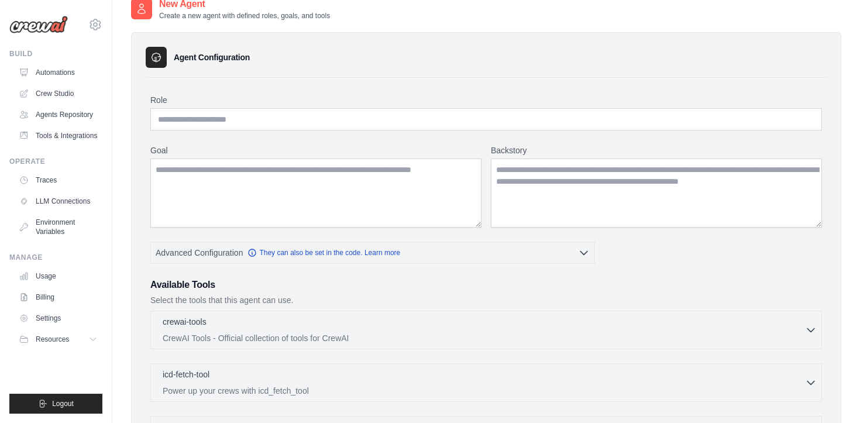
scroll to position [16, 0]
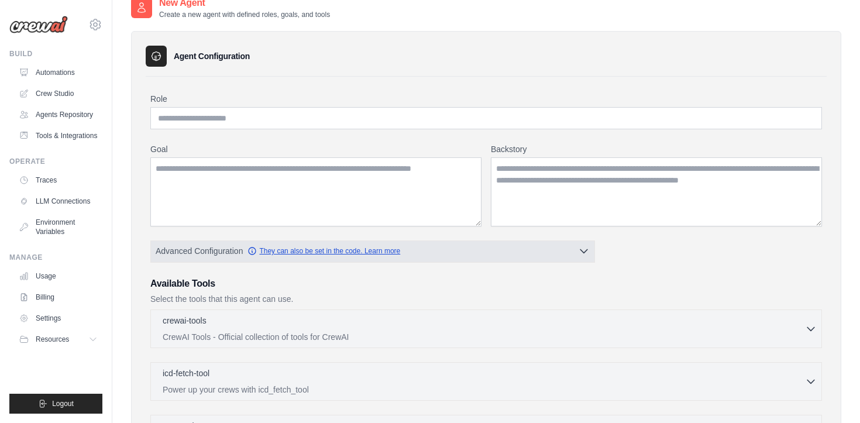
click at [381, 248] on link "They can also be set in the code. Learn more" at bounding box center [324, 250] width 153 height 9
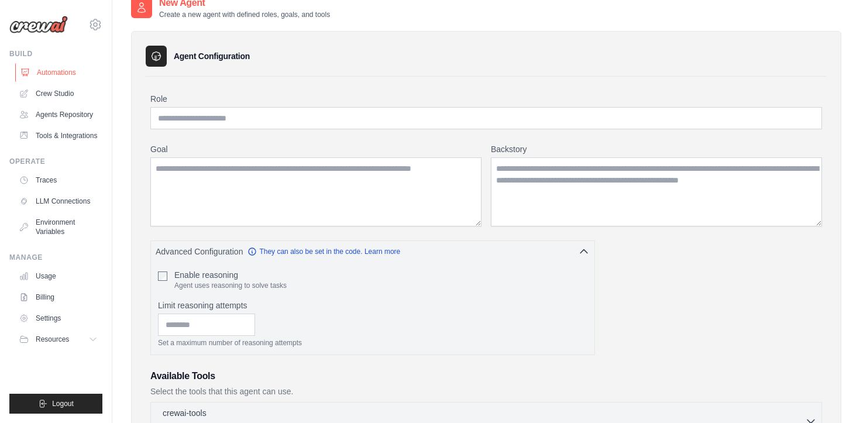
click at [55, 77] on link "Automations" at bounding box center [59, 72] width 88 height 19
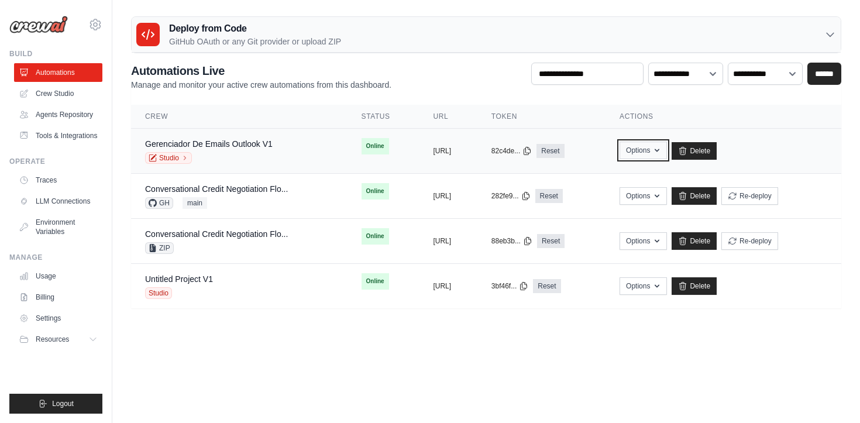
click at [667, 150] on button "Options" at bounding box center [643, 151] width 47 height 18
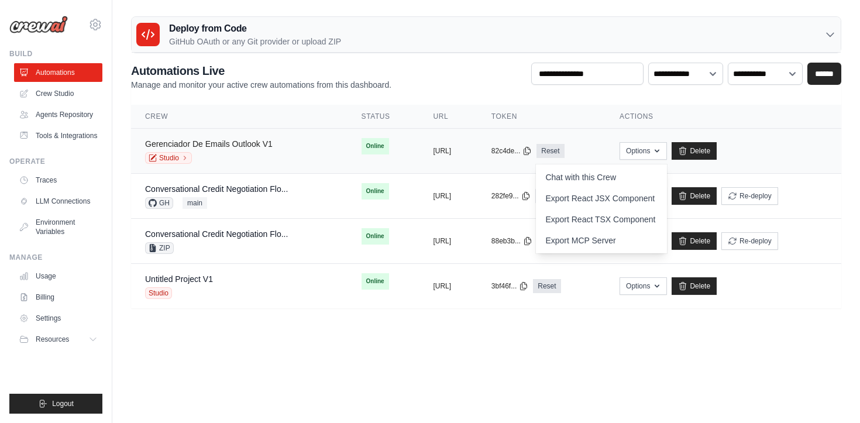
click at [217, 144] on link "Gerenciador De Emails Outlook V1" at bounding box center [209, 143] width 128 height 9
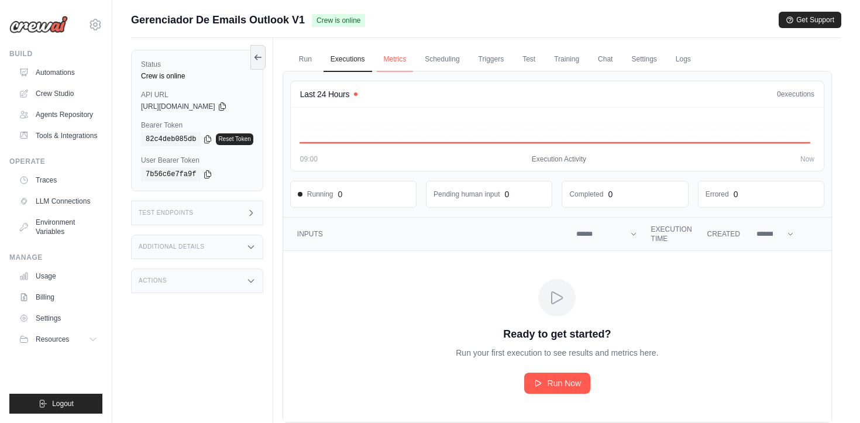
click at [390, 65] on link "Metrics" at bounding box center [395, 59] width 37 height 25
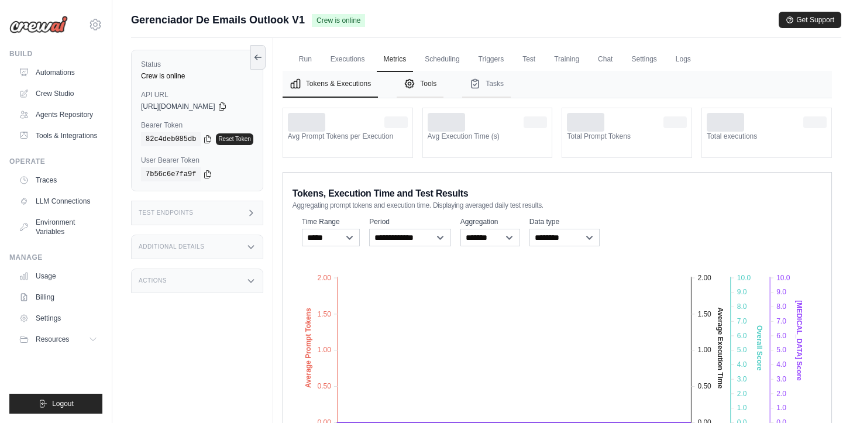
click at [425, 83] on button "Tools" at bounding box center [420, 84] width 47 height 27
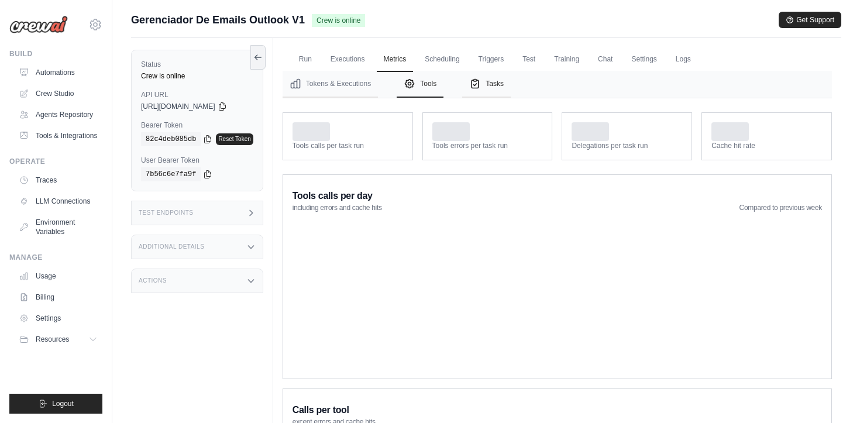
click at [500, 88] on button "Tasks" at bounding box center [486, 84] width 49 height 27
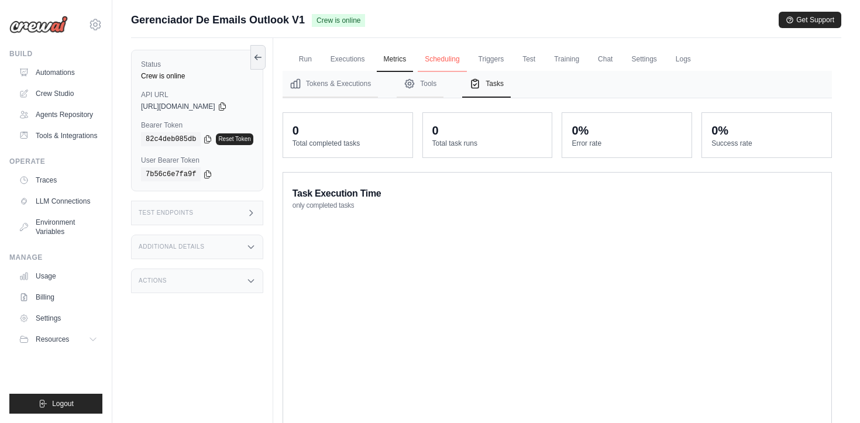
click at [447, 61] on link "Scheduling" at bounding box center [442, 59] width 49 height 25
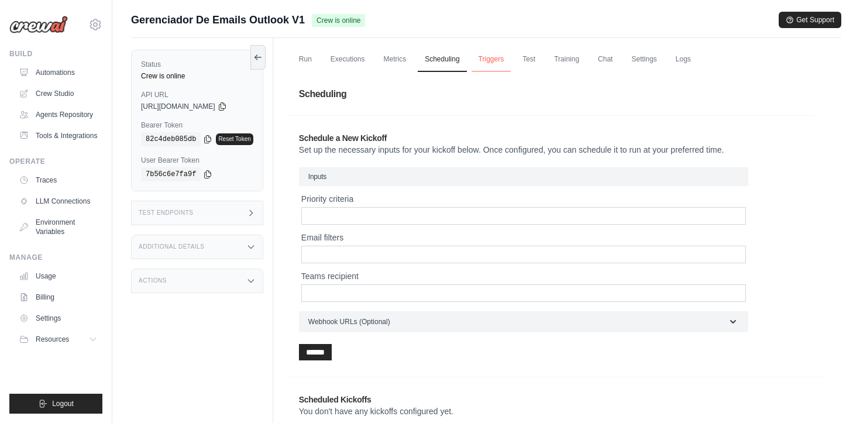
click at [493, 56] on link "Triggers" at bounding box center [492, 59] width 40 height 25
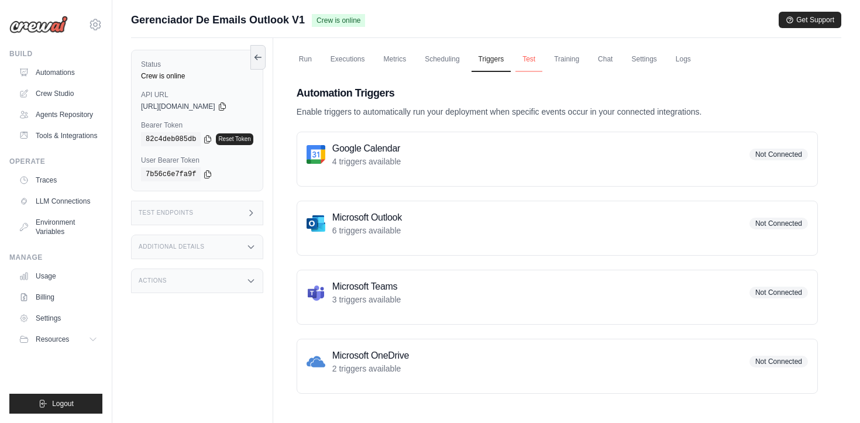
click at [539, 61] on link "Test" at bounding box center [529, 59] width 27 height 25
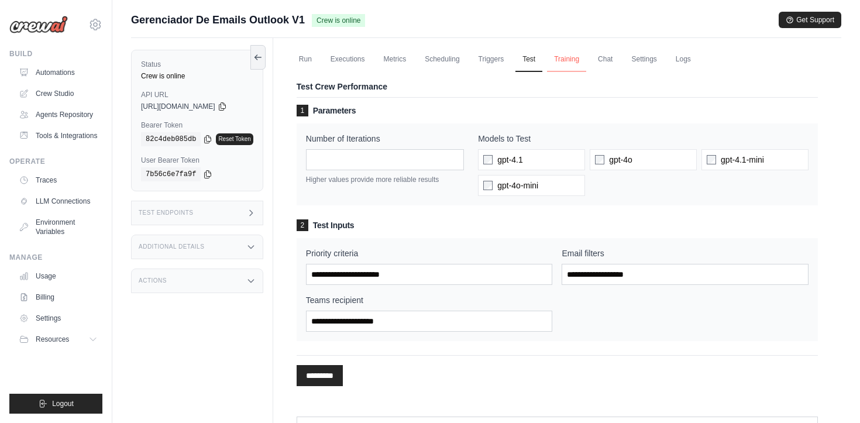
click at [582, 60] on link "Training" at bounding box center [566, 59] width 39 height 25
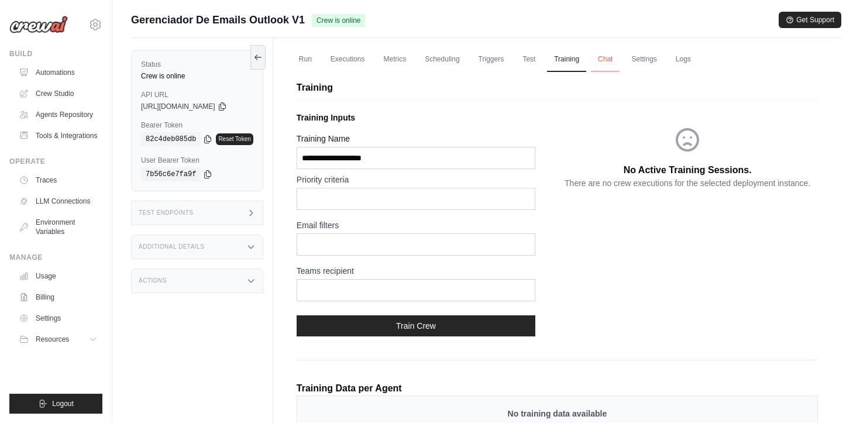
click at [608, 63] on link "Chat" at bounding box center [605, 59] width 29 height 25
click at [644, 61] on link "Settings" at bounding box center [643, 59] width 39 height 25
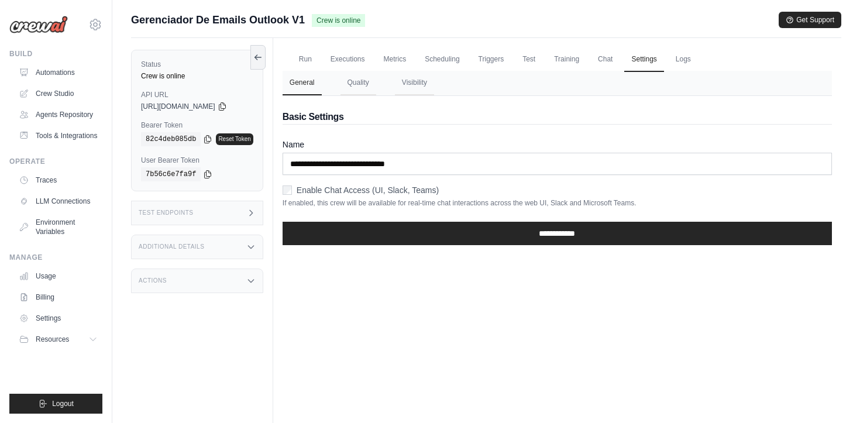
click at [467, 248] on div "**********" at bounding box center [558, 235] width 550 height 37
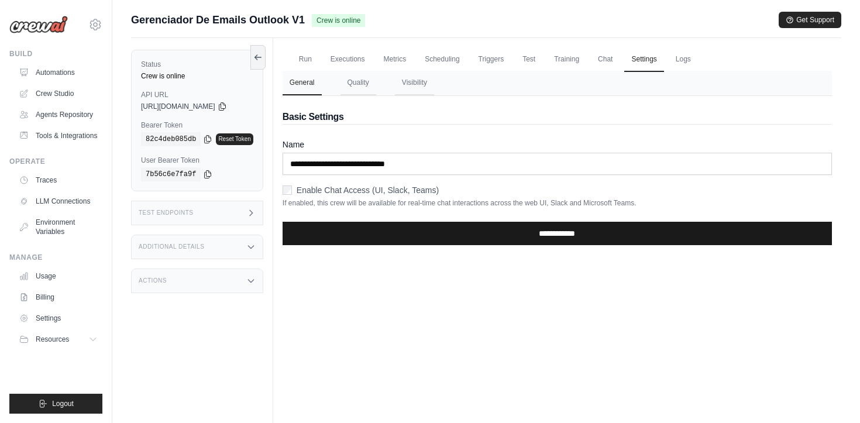
click at [459, 234] on input "**********" at bounding box center [558, 233] width 550 height 23
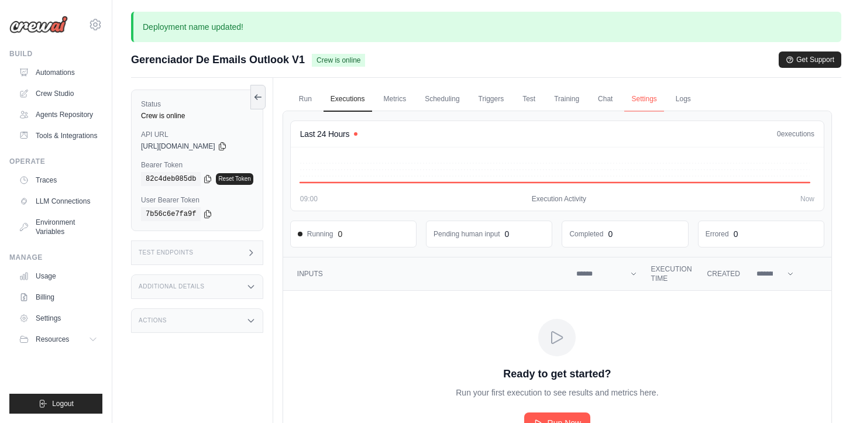
click at [645, 101] on link "Settings" at bounding box center [643, 99] width 39 height 25
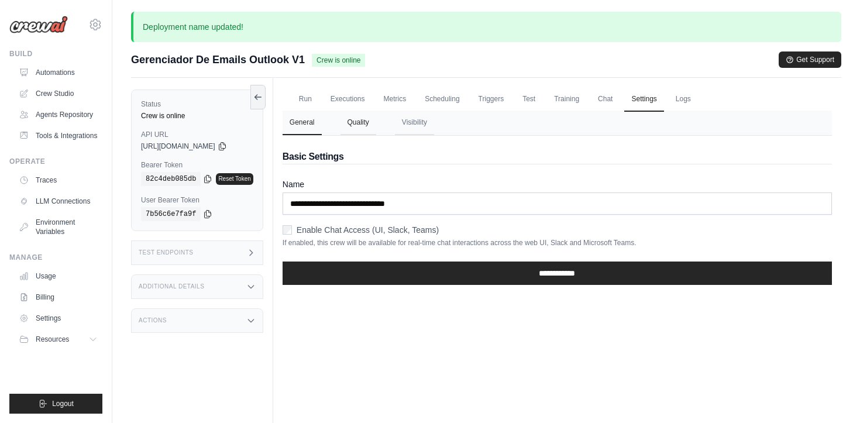
click at [368, 126] on button "Quality" at bounding box center [359, 123] width 36 height 25
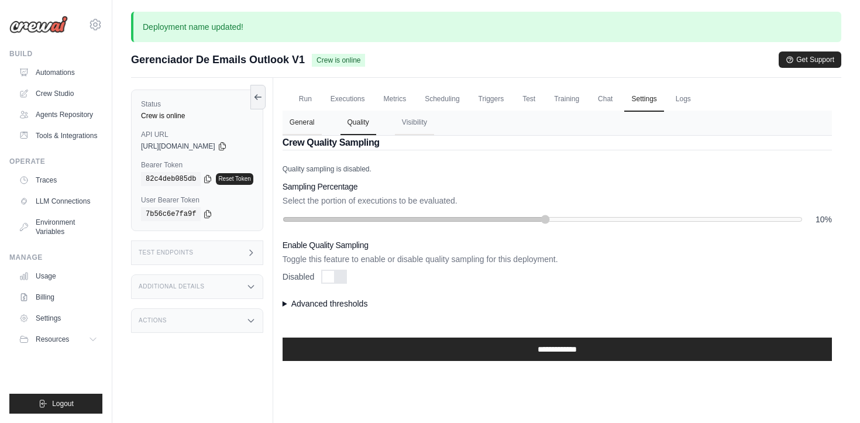
click at [314, 125] on button "General" at bounding box center [302, 123] width 39 height 25
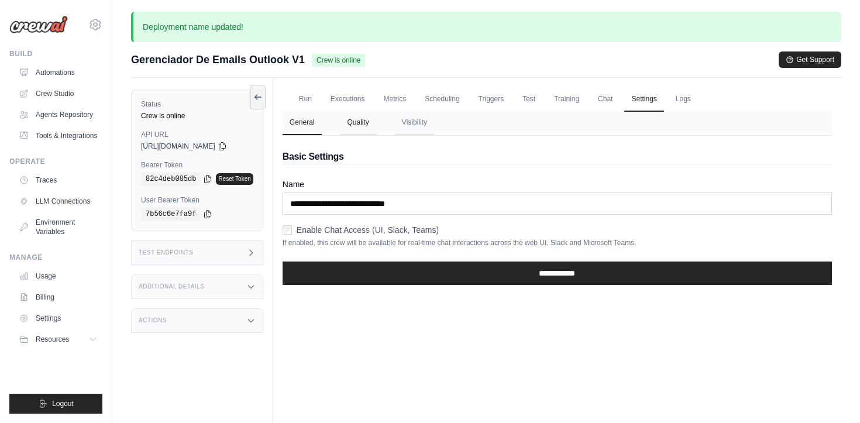
click at [368, 125] on button "Quality" at bounding box center [359, 123] width 36 height 25
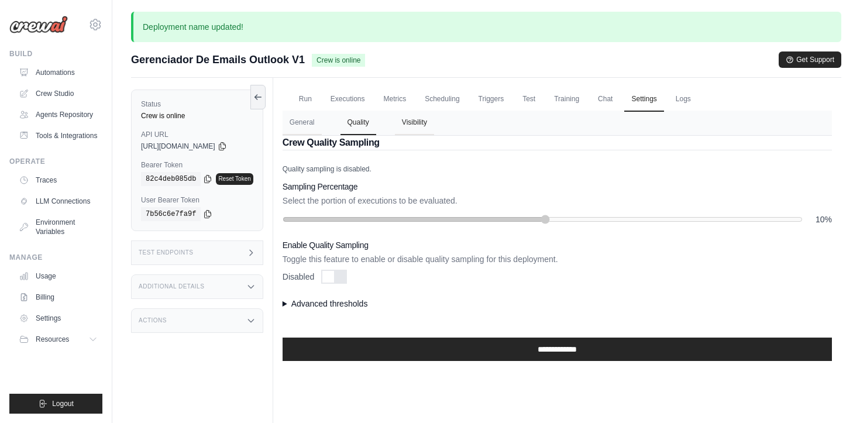
click at [414, 126] on button "Visibility" at bounding box center [414, 123] width 39 height 25
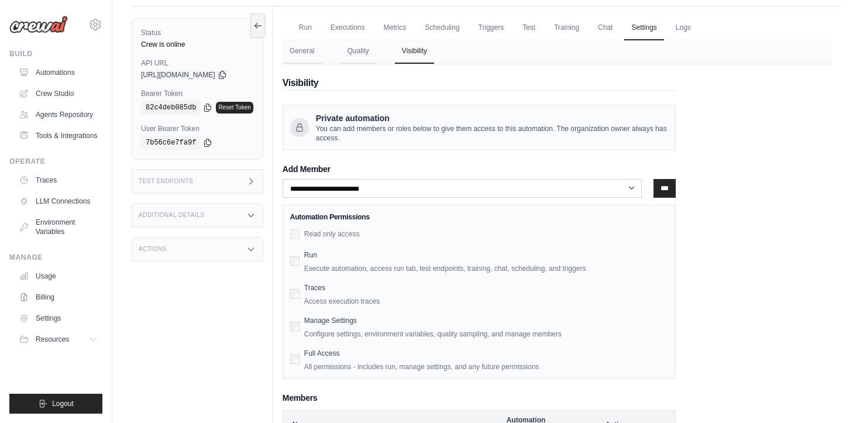
scroll to position [72, 0]
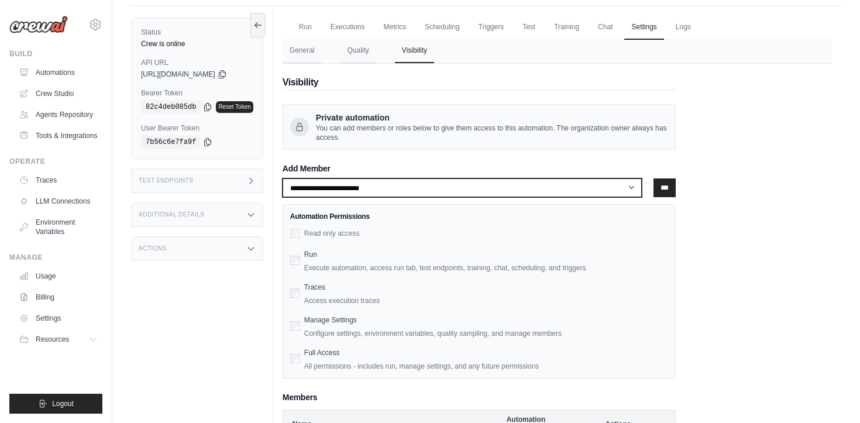
click at [391, 191] on select "**********" at bounding box center [463, 187] width 360 height 19
select select "**********"
click at [287, 178] on select "**********" at bounding box center [463, 187] width 360 height 19
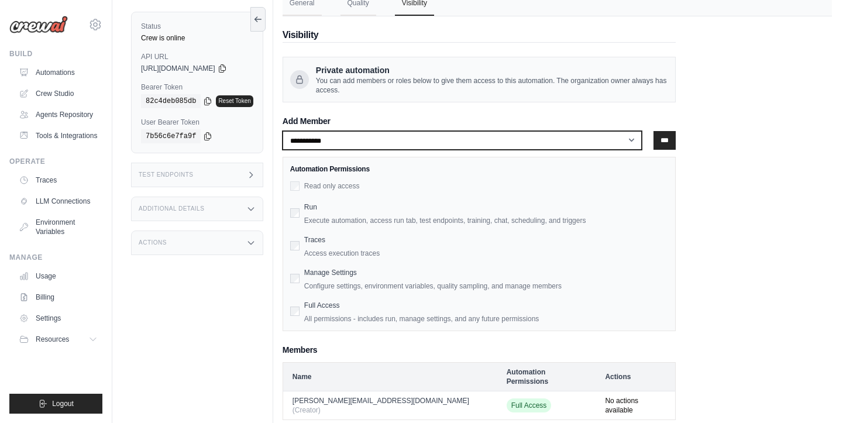
scroll to position [123, 0]
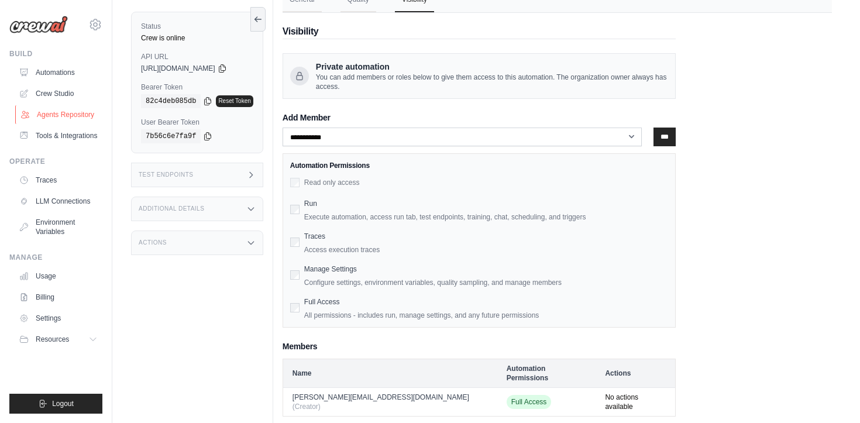
click at [61, 114] on link "Agents Repository" at bounding box center [59, 114] width 88 height 19
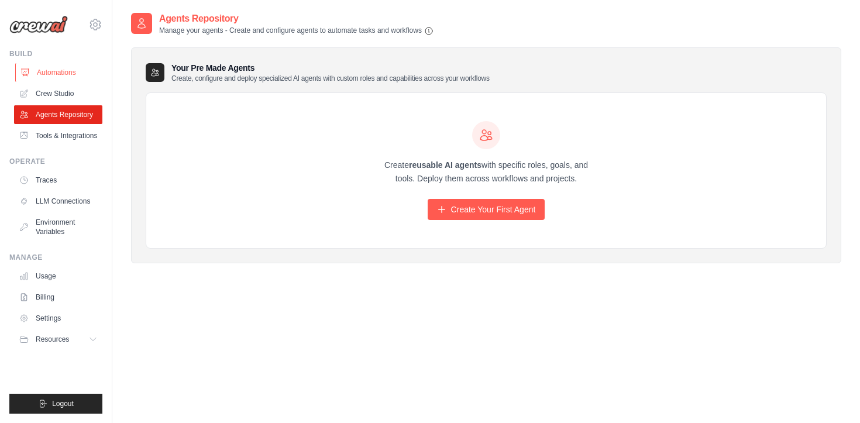
click at [64, 75] on link "Automations" at bounding box center [59, 72] width 88 height 19
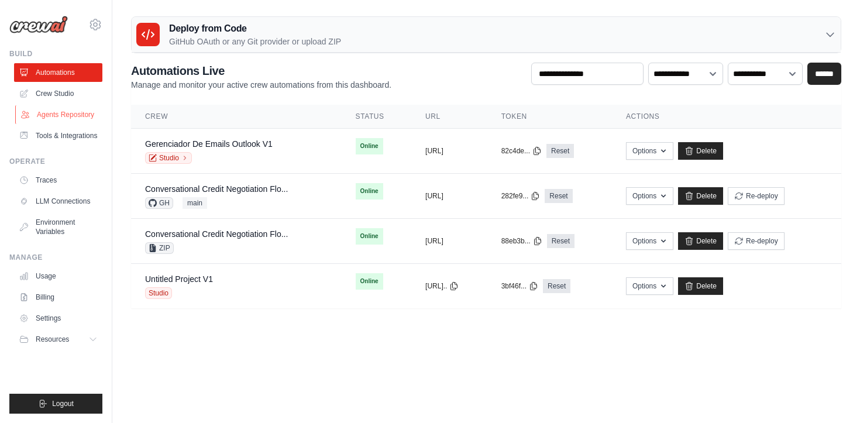
click at [48, 109] on link "Agents Repository" at bounding box center [59, 114] width 88 height 19
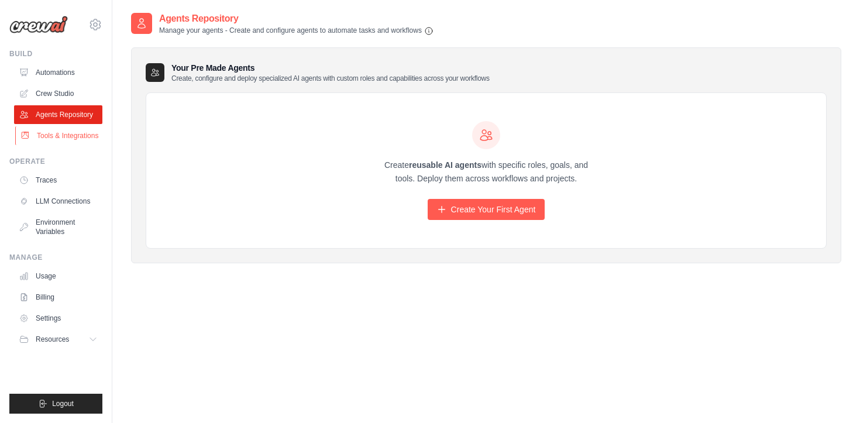
click at [59, 134] on link "Tools & Integrations" at bounding box center [59, 135] width 88 height 19
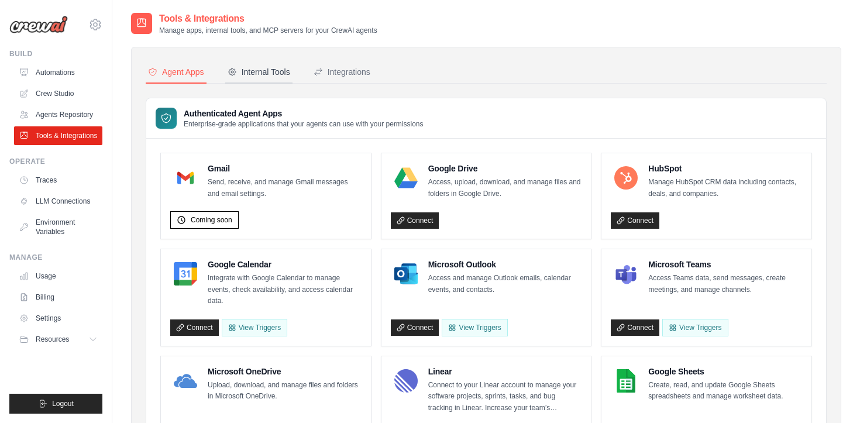
click at [248, 73] on div "Internal Tools" at bounding box center [259, 72] width 63 height 12
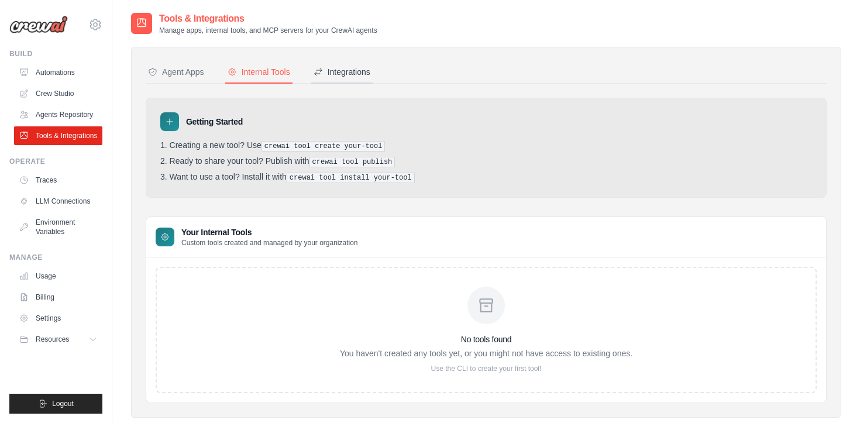
click at [311, 74] on button "Integrations" at bounding box center [341, 72] width 61 height 22
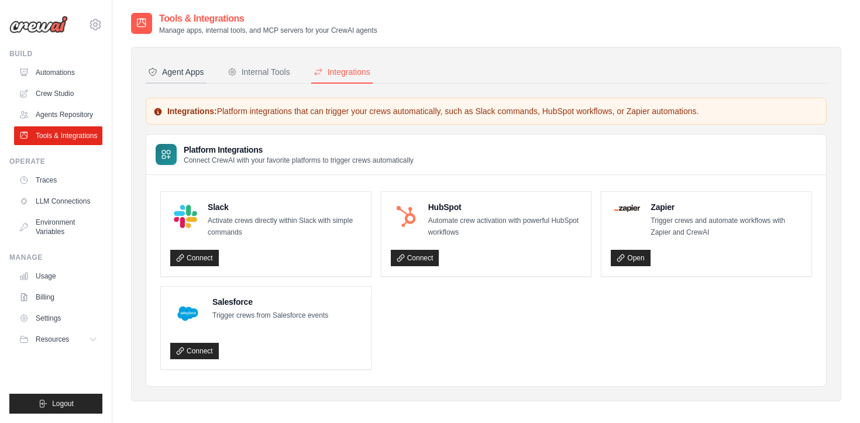
click at [184, 68] on div "Agent Apps" at bounding box center [176, 72] width 56 height 12
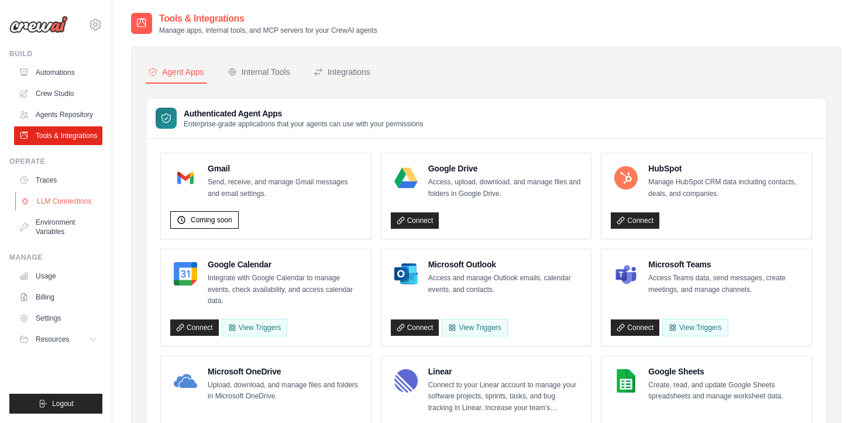
click at [44, 201] on link "LLM Connections" at bounding box center [59, 201] width 88 height 19
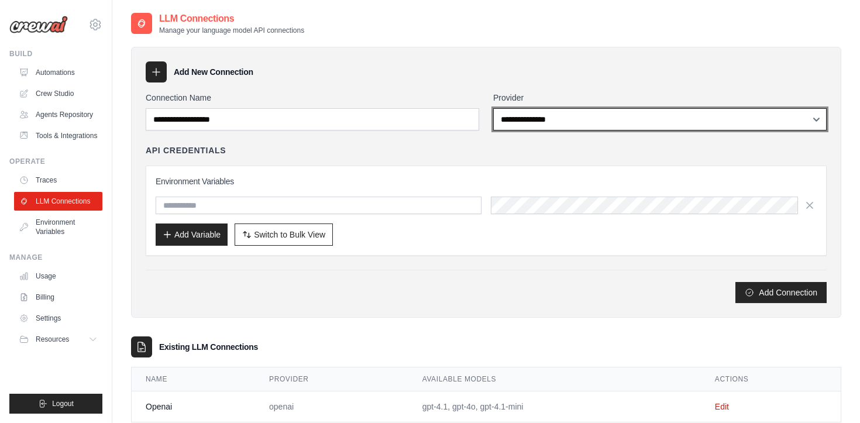
click at [542, 110] on select "**********" at bounding box center [660, 119] width 334 height 22
click at [493, 108] on select "**********" at bounding box center [660, 119] width 334 height 22
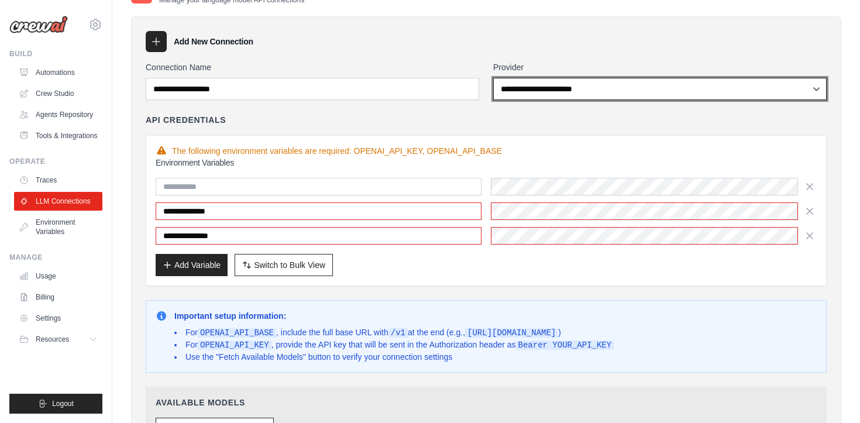
scroll to position [56, 0]
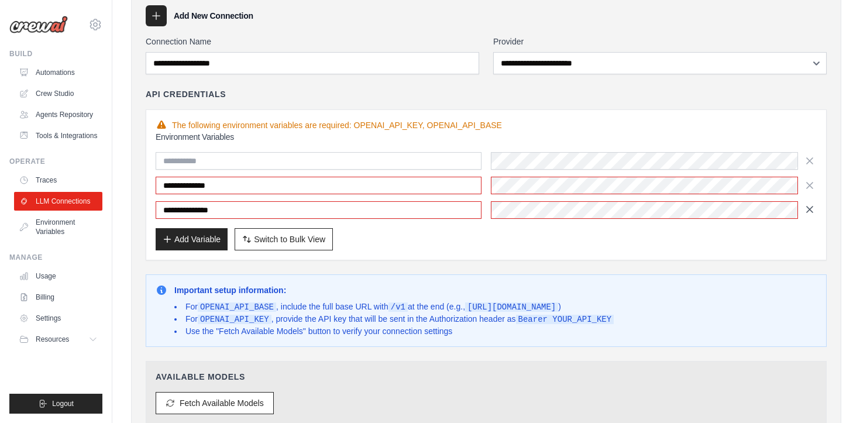
click at [804, 208] on icon "button" at bounding box center [810, 210] width 12 height 12
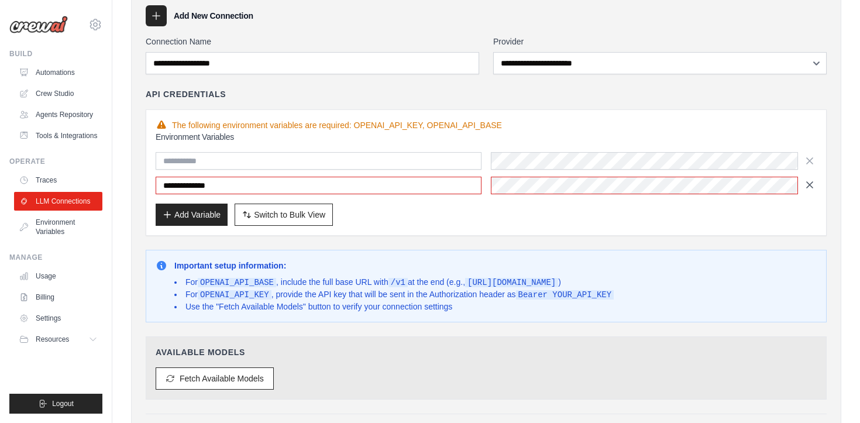
click at [805, 191] on button "button" at bounding box center [810, 185] width 14 height 18
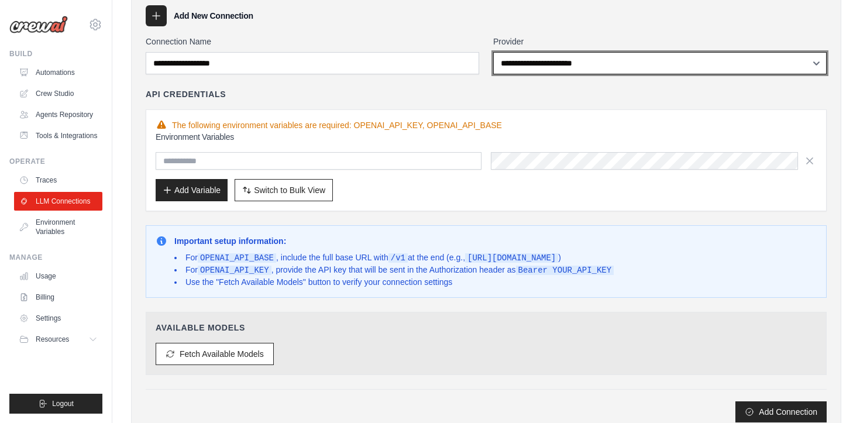
click at [813, 68] on select "**********" at bounding box center [660, 63] width 334 height 22
click at [493, 52] on select "**********" at bounding box center [660, 63] width 334 height 22
click at [642, 57] on select "**********" at bounding box center [660, 63] width 334 height 22
click at [493, 52] on select "**********" at bounding box center [660, 63] width 334 height 22
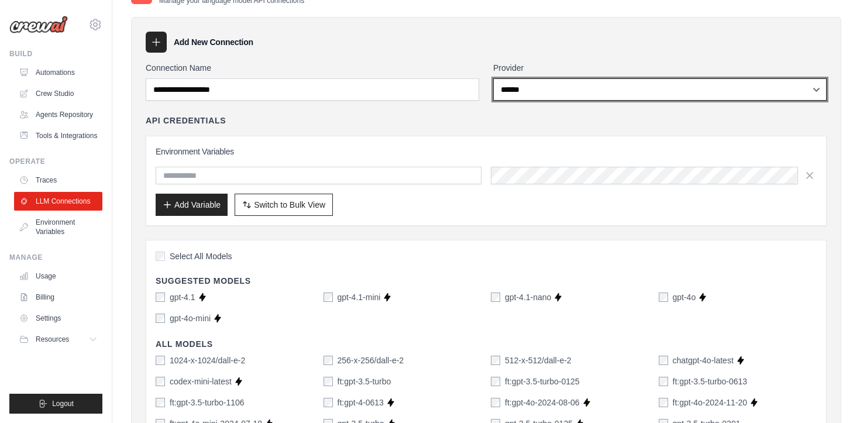
click at [558, 91] on select "**********" at bounding box center [660, 89] width 334 height 22
select select "**********"
click at [493, 78] on select "**********" at bounding box center [660, 89] width 334 height 22
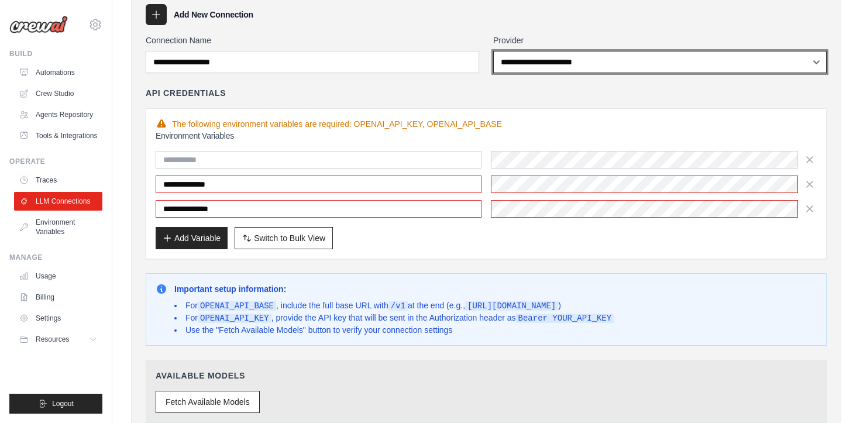
scroll to position [58, 0]
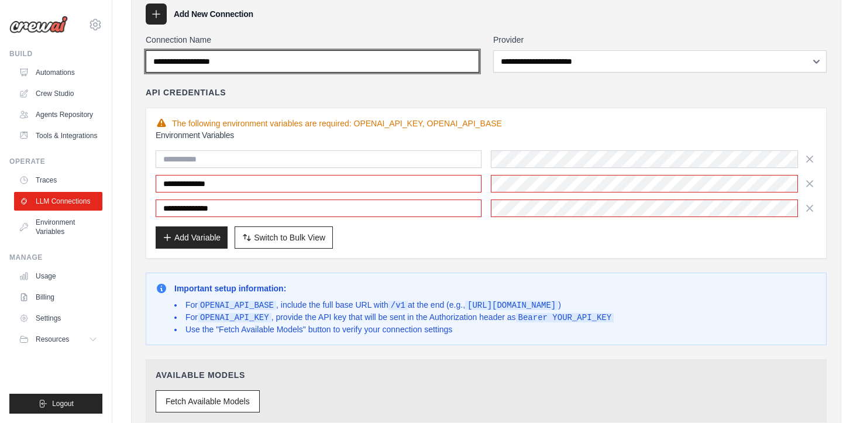
click at [311, 60] on input "Connection Name" at bounding box center [313, 61] width 334 height 22
type input "*"
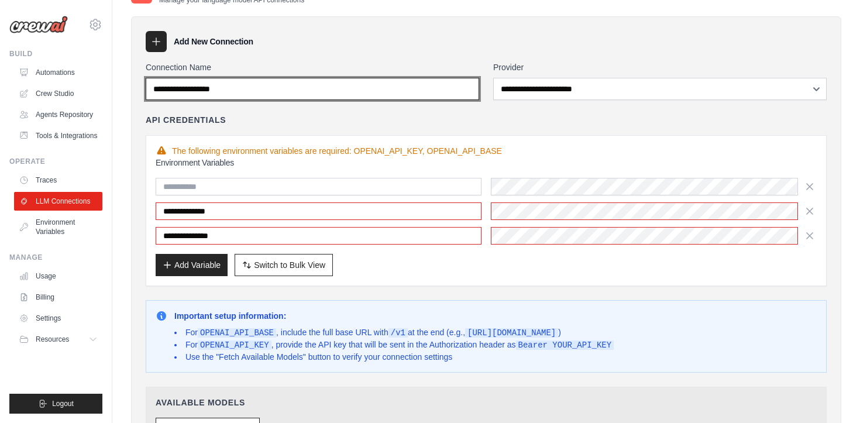
scroll to position [0, 0]
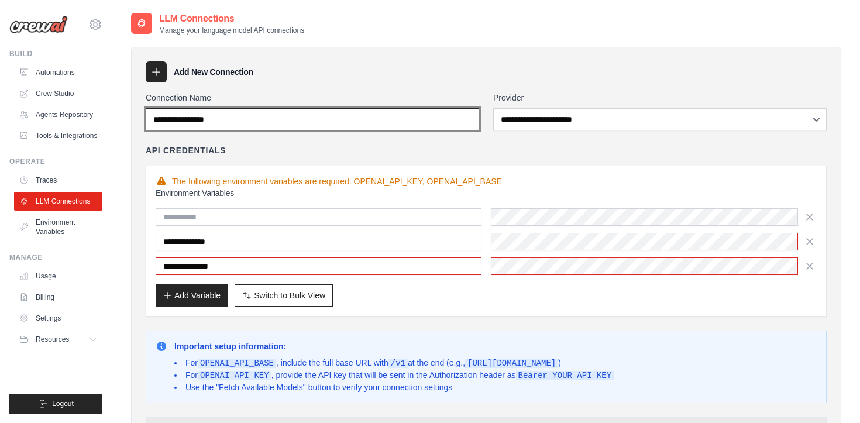
type input "**********"
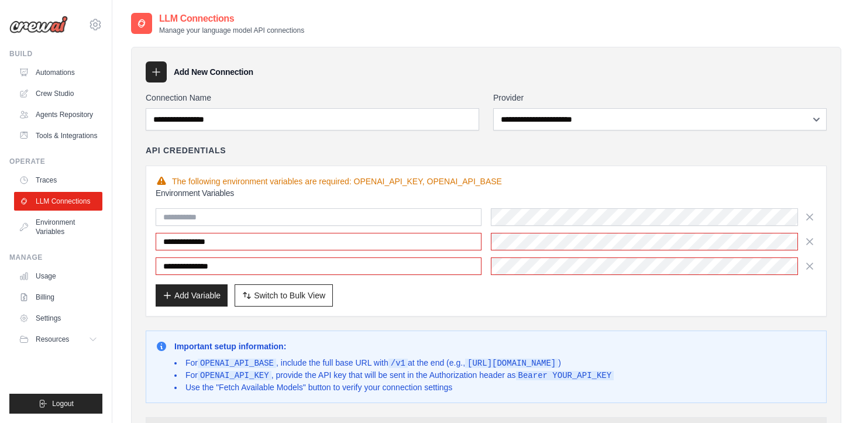
drag, startPoint x: 630, startPoint y: 365, endPoint x: 478, endPoint y: 360, distance: 152.2
click at [478, 360] on code "https://api.your-service.com/v1" at bounding box center [511, 363] width 93 height 9
copy code "https://api.your-service.com/v1"
drag, startPoint x: 618, startPoint y: 375, endPoint x: 527, endPoint y: 375, distance: 90.7
click at [527, 375] on code "Bearer YOUR_API_KEY" at bounding box center [565, 375] width 98 height 9
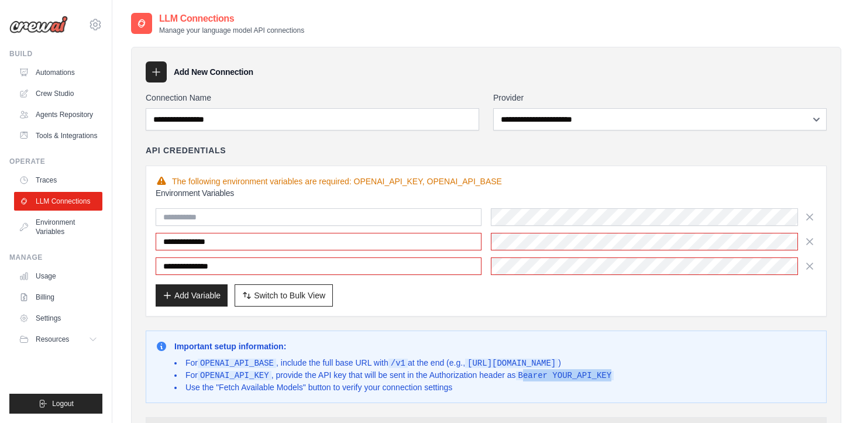
copy code "earer YOUR_API_KEY"
click at [434, 285] on div "Add Variable Switch to Bulk View Switch to Table View" at bounding box center [486, 295] width 661 height 22
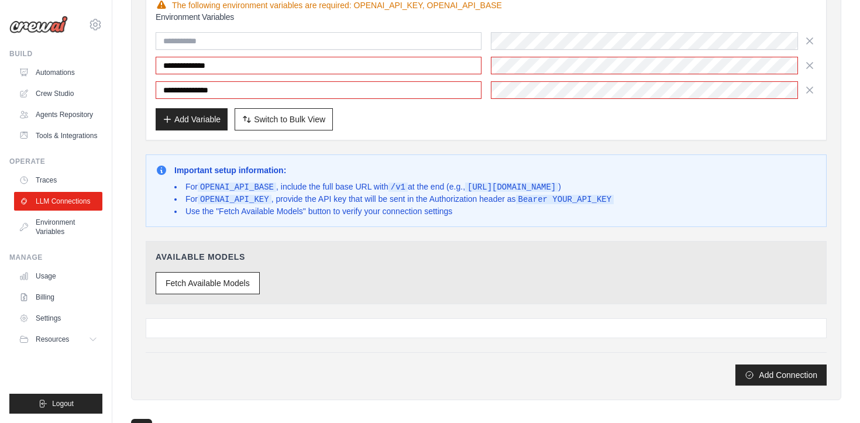
scroll to position [180, 0]
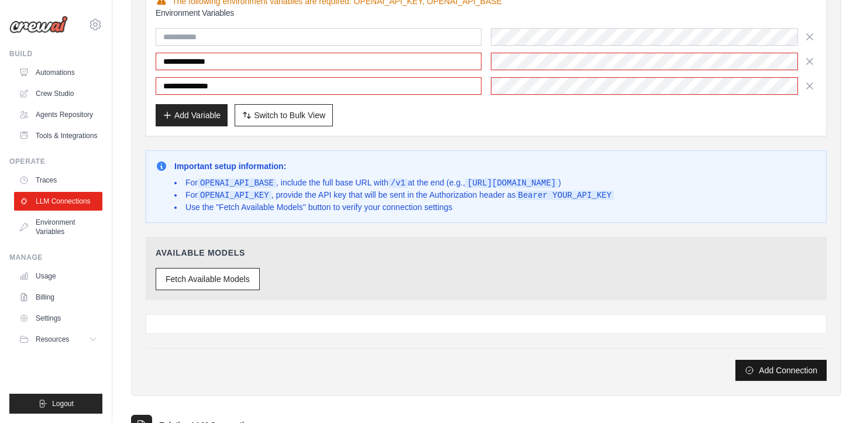
click at [791, 378] on button "Add Connection" at bounding box center [781, 370] width 91 height 21
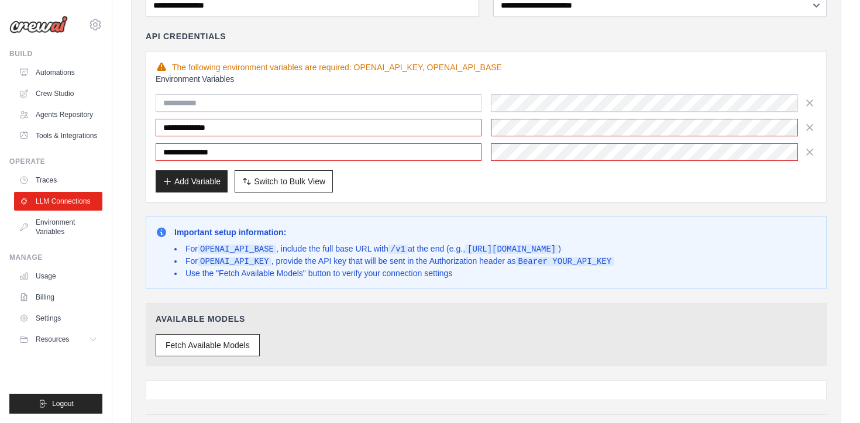
scroll to position [0, 0]
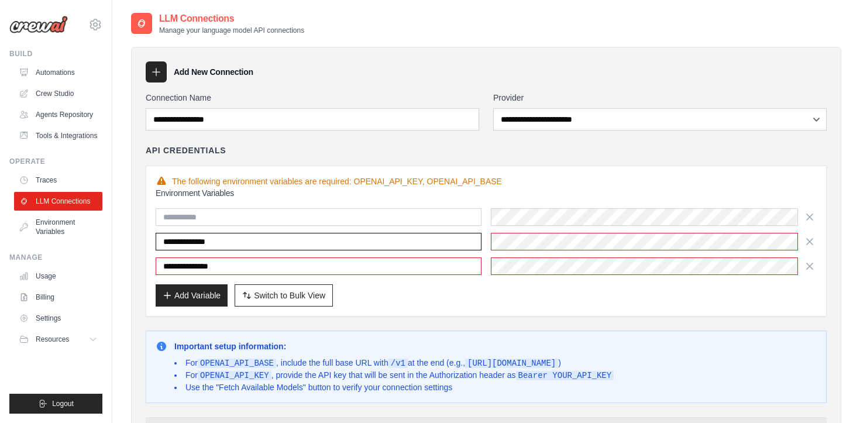
click at [371, 235] on input "**********" at bounding box center [319, 242] width 326 height 18
click at [342, 276] on div "**********" at bounding box center [486, 246] width 661 height 119
click at [369, 221] on input "text" at bounding box center [319, 217] width 326 height 18
type input "***"
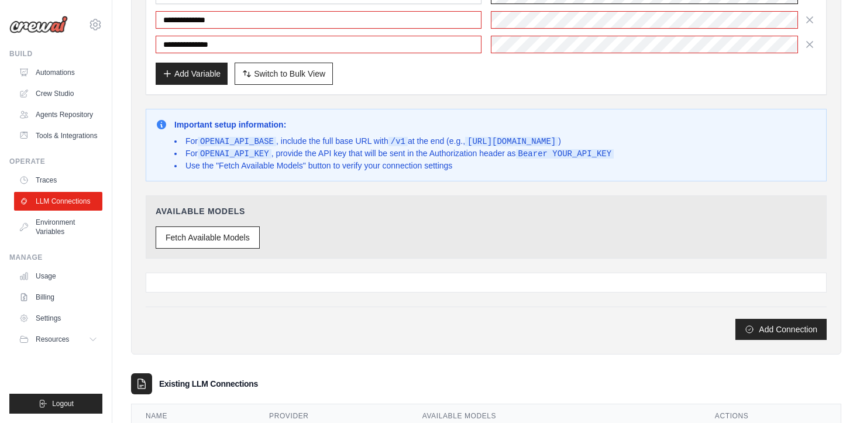
scroll to position [288, 0]
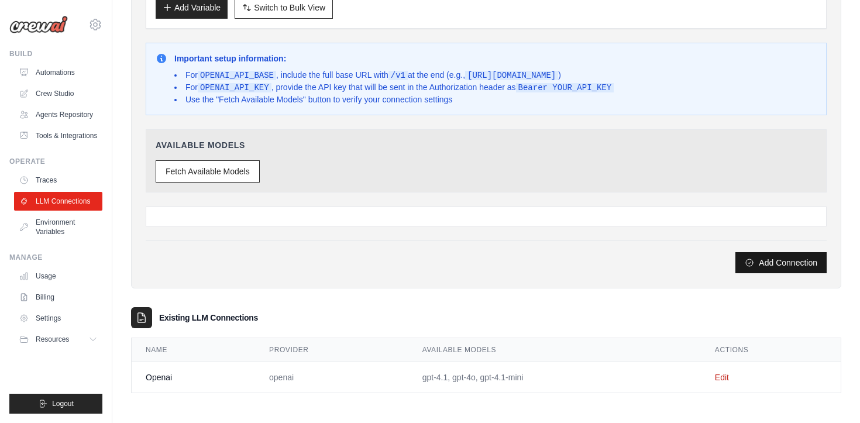
click at [773, 263] on button "Add Connection" at bounding box center [781, 262] width 91 height 21
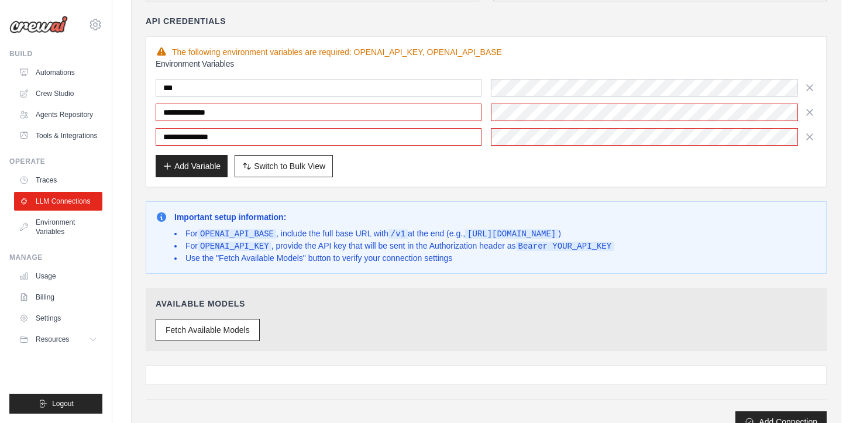
scroll to position [131, 0]
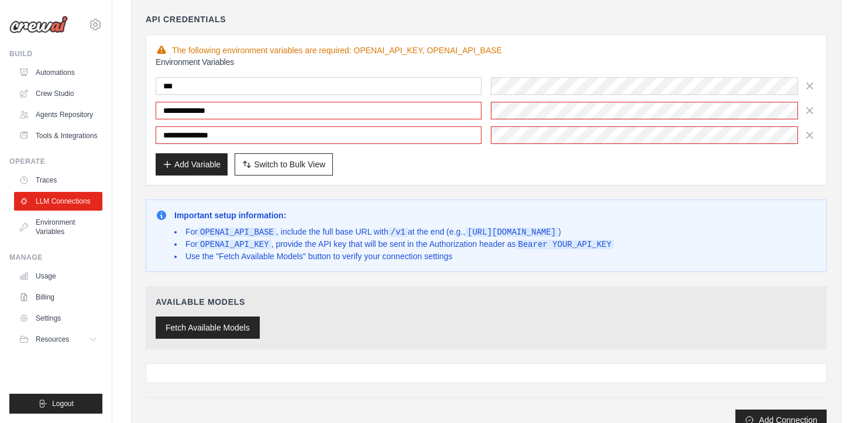
click at [213, 328] on button "Fetch Available Models" at bounding box center [208, 328] width 104 height 22
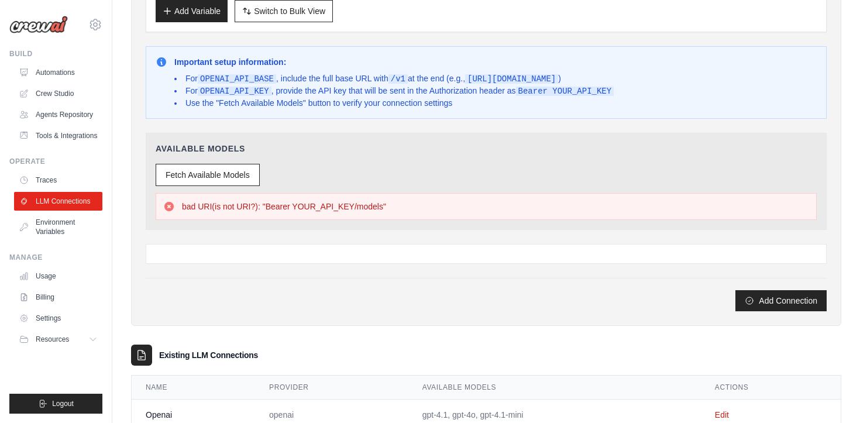
scroll to position [322, 0]
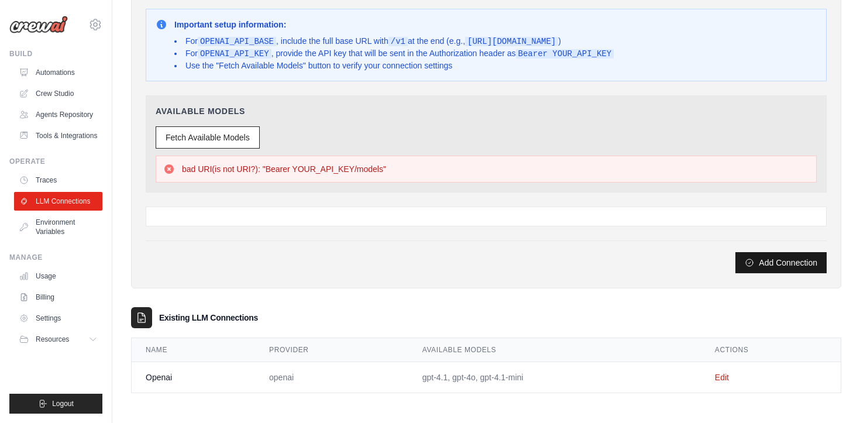
click at [774, 263] on button "Add Connection" at bounding box center [781, 262] width 91 height 21
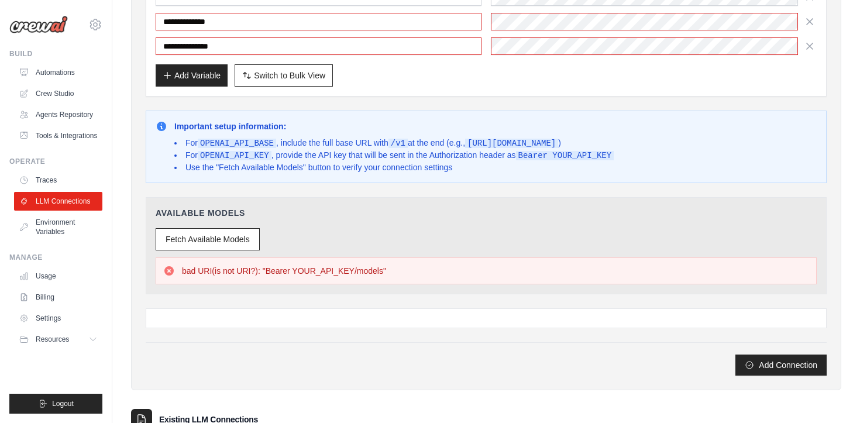
scroll to position [0, 0]
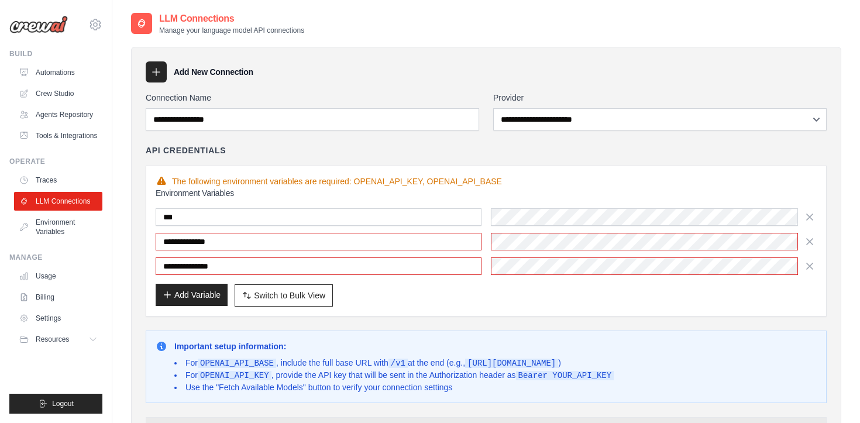
click at [187, 291] on button "Add Variable" at bounding box center [192, 295] width 72 height 22
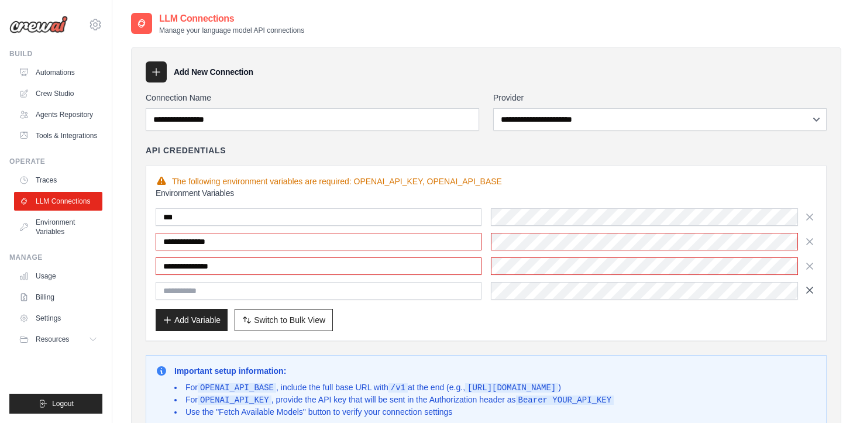
click at [809, 294] on icon "button" at bounding box center [810, 290] width 12 height 12
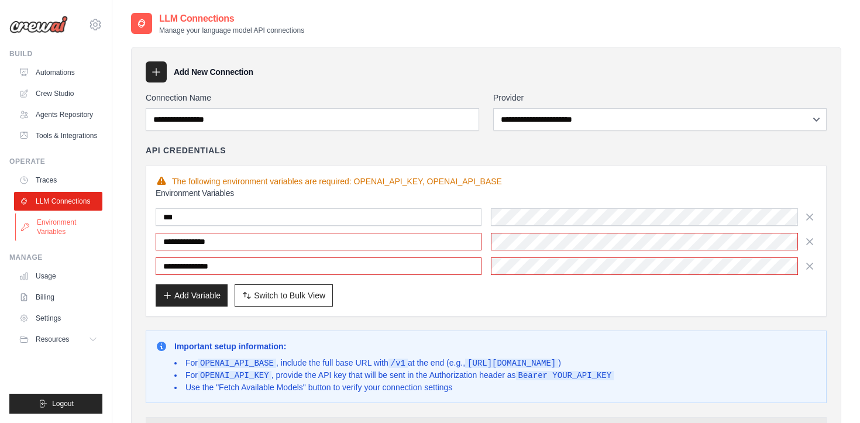
click at [60, 224] on link "Environment Variables" at bounding box center [59, 227] width 88 height 28
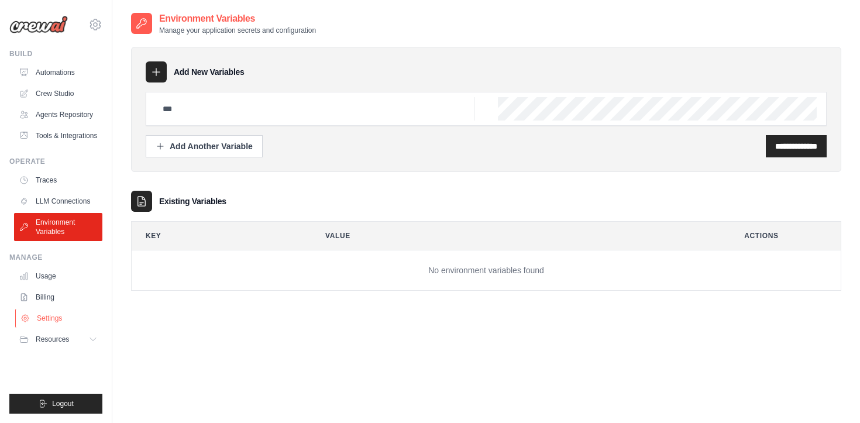
click at [37, 312] on link "Settings" at bounding box center [59, 318] width 88 height 19
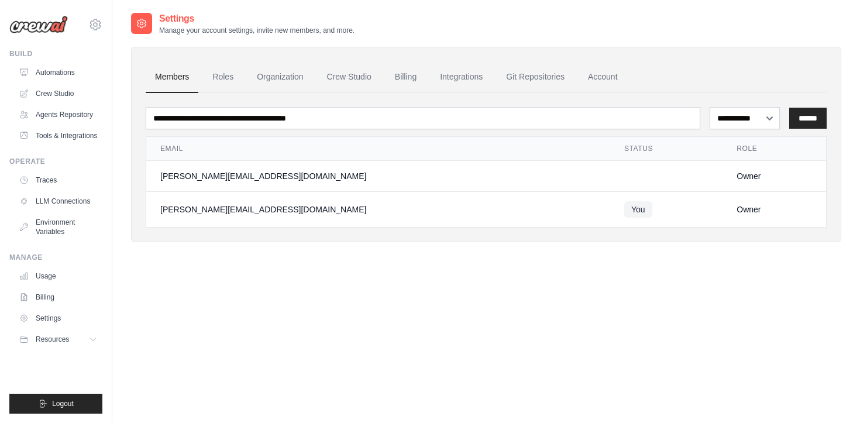
click at [298, 213] on div "[PERSON_NAME][EMAIL_ADDRESS][DOMAIN_NAME]" at bounding box center [378, 210] width 436 height 12
click at [608, 80] on link "Account" at bounding box center [603, 77] width 49 height 32
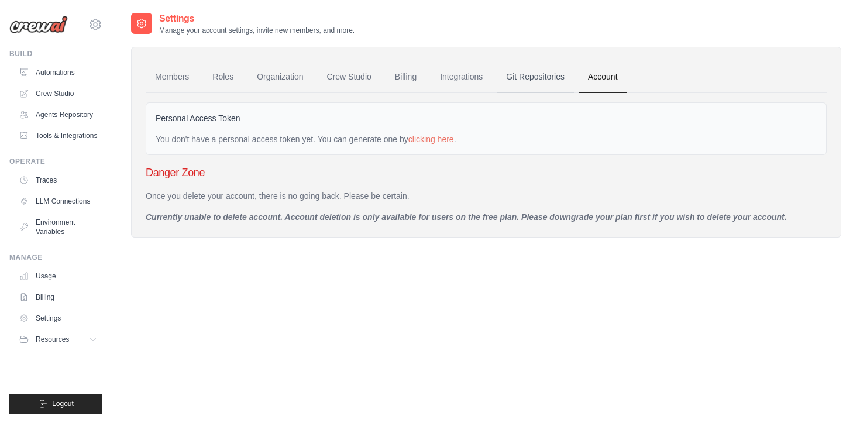
click at [538, 79] on link "Git Repositories" at bounding box center [535, 77] width 77 height 32
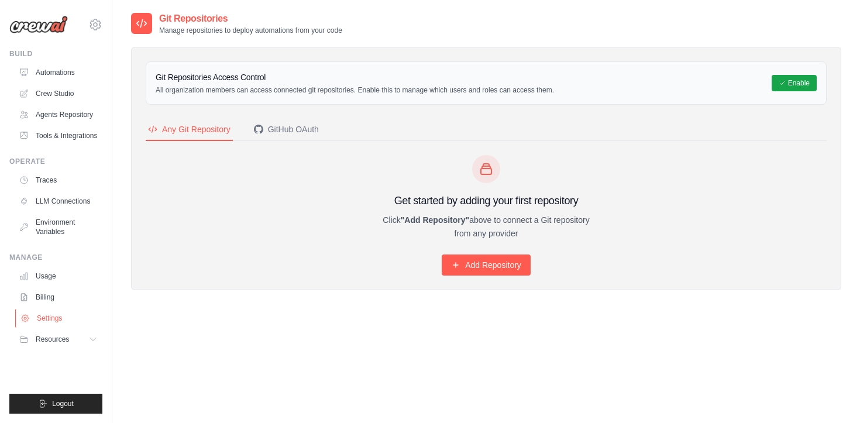
click at [38, 324] on link "Settings" at bounding box center [59, 318] width 88 height 19
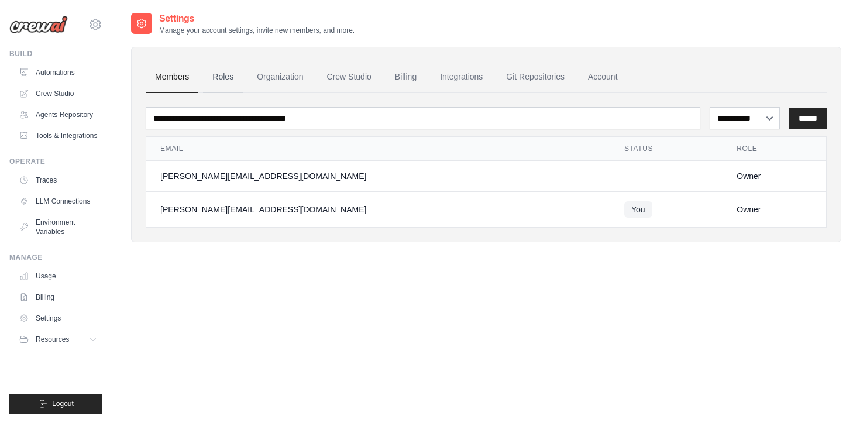
click at [231, 80] on link "Roles" at bounding box center [223, 77] width 40 height 32
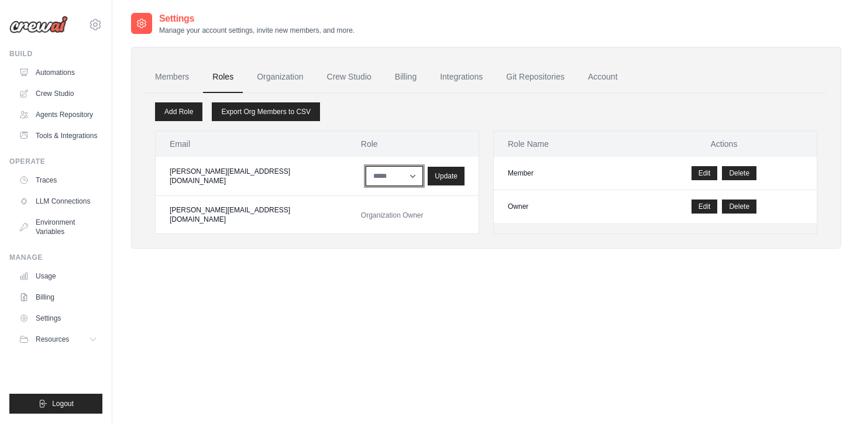
click at [382, 174] on select "****** *****" at bounding box center [395, 176] width 58 height 20
select select "******"
click at [366, 166] on select "****** *****" at bounding box center [395, 176] width 58 height 20
click at [428, 181] on div "Update" at bounding box center [446, 175] width 37 height 19
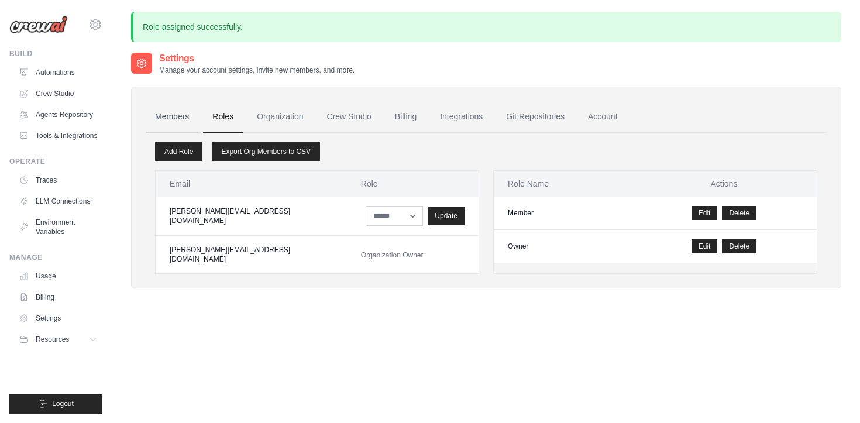
click at [171, 119] on link "Members" at bounding box center [172, 117] width 53 height 32
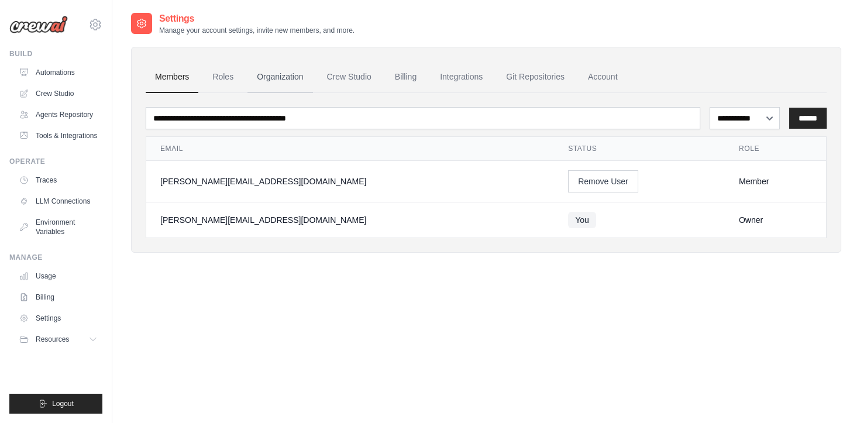
click at [276, 83] on link "Organization" at bounding box center [280, 77] width 65 height 32
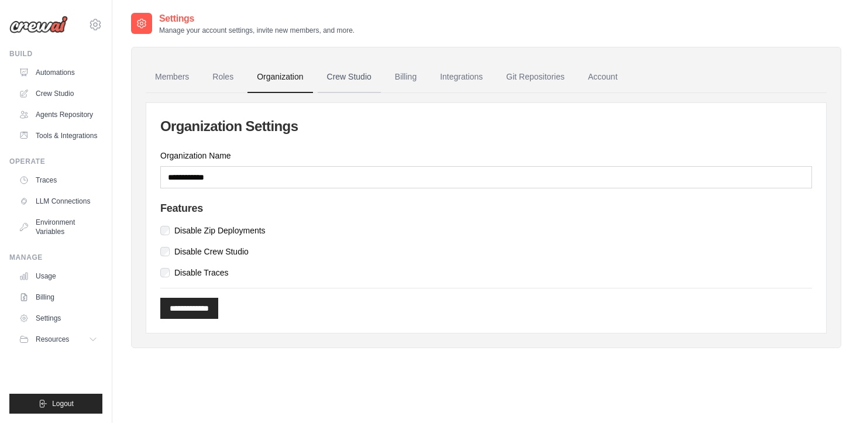
click at [321, 78] on link "Crew Studio" at bounding box center [349, 77] width 63 height 32
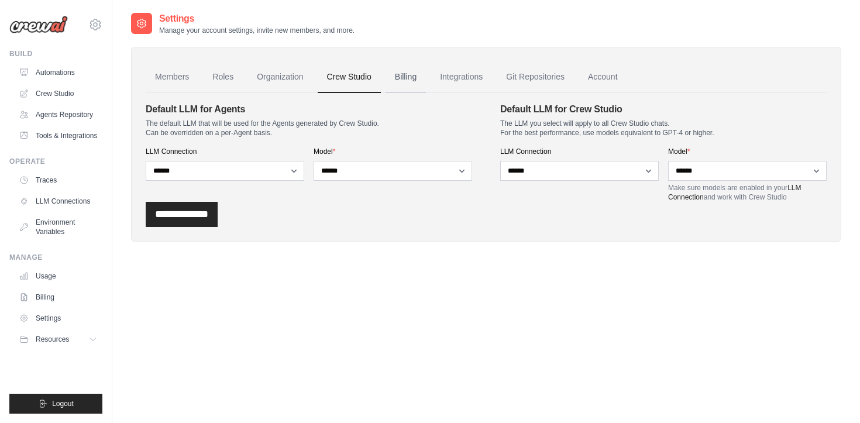
click at [400, 80] on link "Billing" at bounding box center [406, 77] width 40 height 32
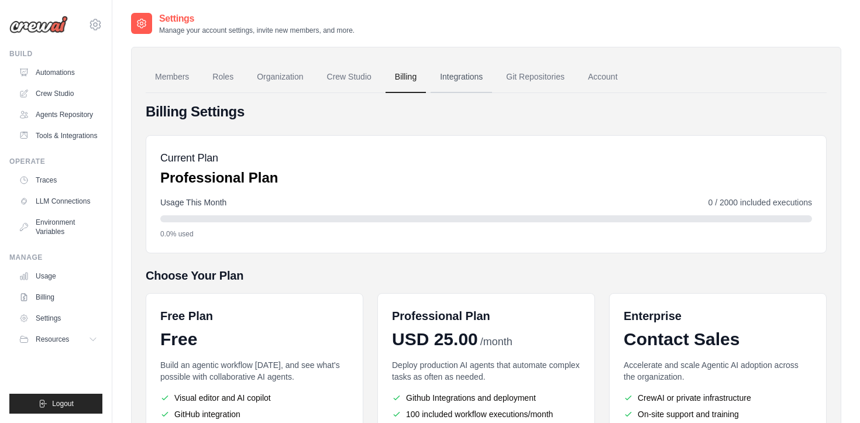
click at [473, 75] on link "Integrations" at bounding box center [461, 77] width 61 height 32
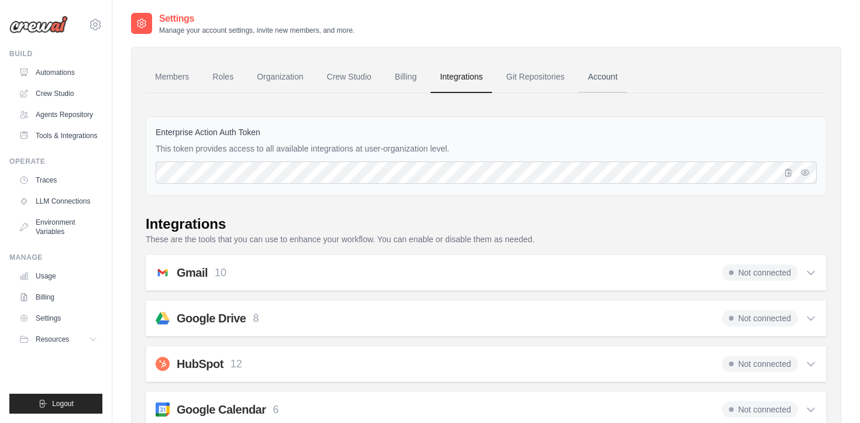
click at [618, 81] on link "Account" at bounding box center [603, 77] width 49 height 32
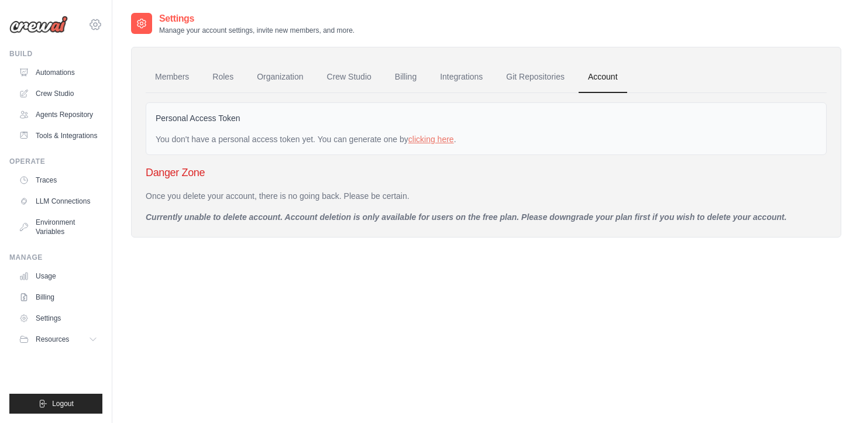
click at [95, 22] on icon at bounding box center [95, 25] width 14 height 14
click at [109, 68] on span "Settings" at bounding box center [145, 73] width 92 height 12
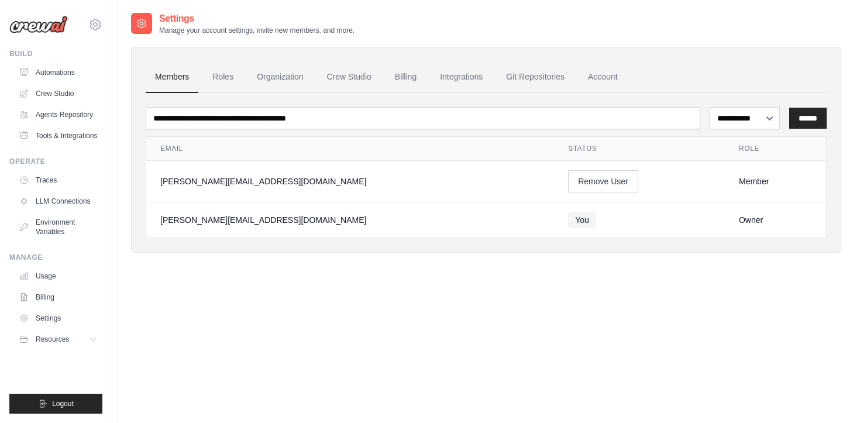
click at [568, 226] on span "You" at bounding box center [582, 220] width 28 height 16
click at [238, 221] on div "[PERSON_NAME][EMAIL_ADDRESS][DOMAIN_NAME]" at bounding box center [350, 220] width 380 height 12
click at [68, 399] on span "Logout" at bounding box center [63, 403] width 22 height 9
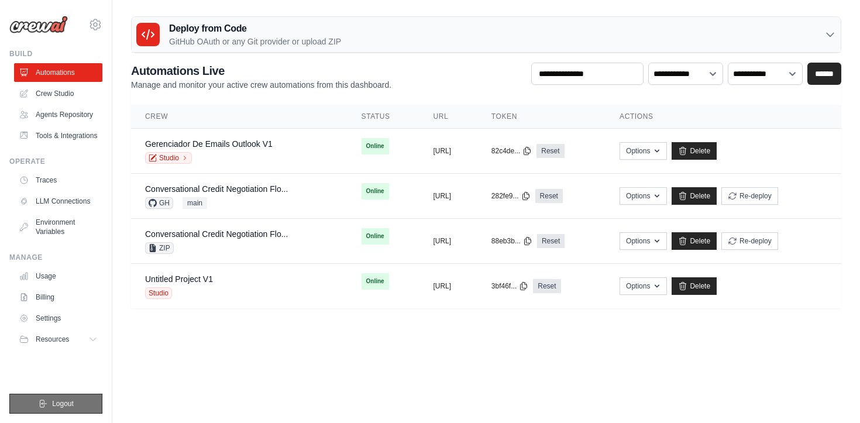
click at [57, 399] on button "Logout" at bounding box center [55, 404] width 93 height 20
click at [61, 107] on link "Agents Repository" at bounding box center [59, 114] width 88 height 19
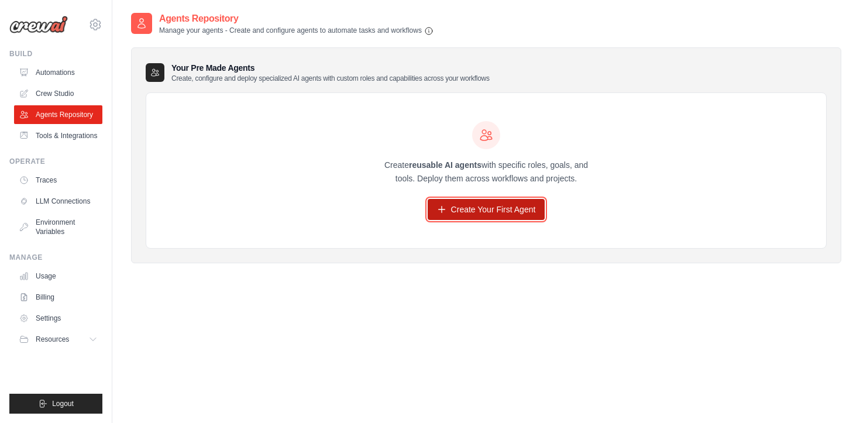
click at [487, 215] on link "Create Your First Agent" at bounding box center [487, 209] width 118 height 21
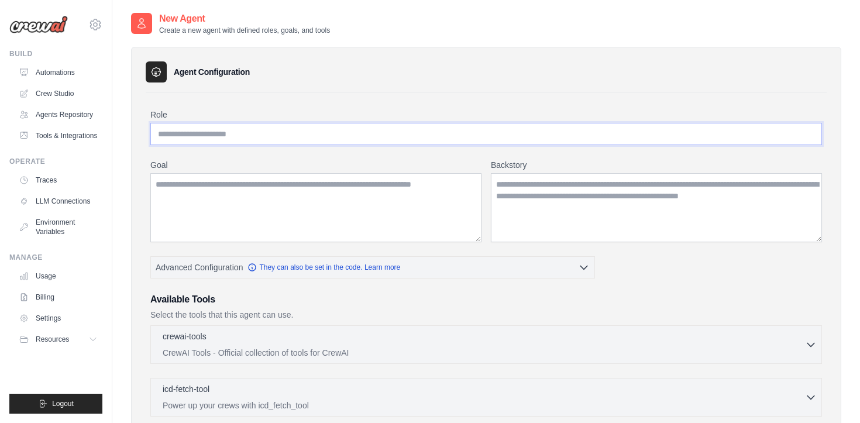
click at [376, 132] on input "Role" at bounding box center [486, 134] width 672 height 22
click at [334, 183] on textarea "Goal" at bounding box center [315, 207] width 331 height 69
click at [506, 202] on textarea "Backstory" at bounding box center [656, 207] width 331 height 69
